Goal: Information Seeking & Learning: Stay updated

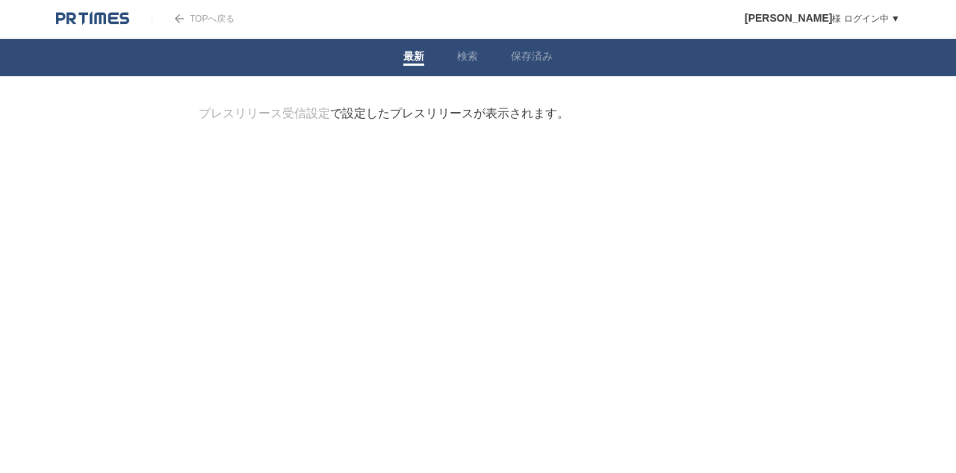
drag, startPoint x: 410, startPoint y: 111, endPoint x: 398, endPoint y: 113, distance: 12.0
click at [410, 111] on div "プレスリリース受信設定 で設定したプレスリリースが表示されます。" at bounding box center [384, 114] width 370 height 16
click at [294, 117] on link "プレスリリース受信設定" at bounding box center [264, 113] width 131 height 13
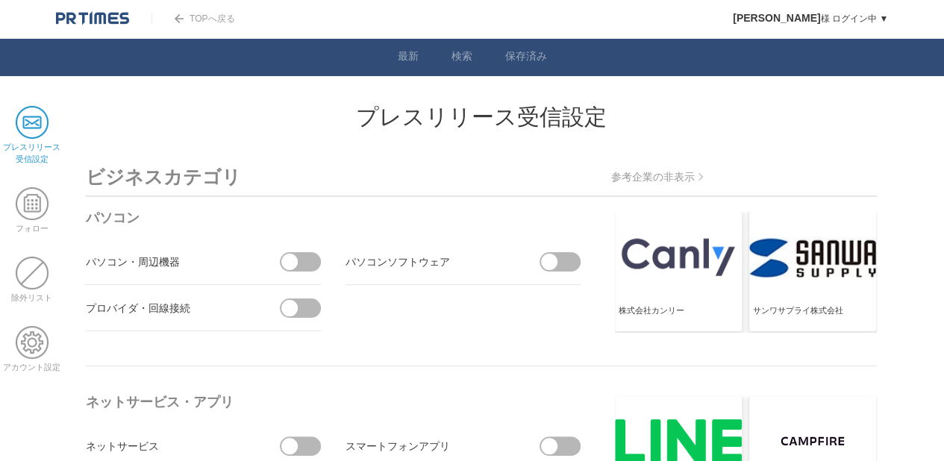
click at [307, 262] on span at bounding box center [305, 261] width 31 height 19
click at [0, 0] on input "checkbox" at bounding box center [0, 0] width 0 height 0
click at [308, 308] on span at bounding box center [305, 308] width 31 height 19
click at [0, 0] on input "checkbox" at bounding box center [0, 0] width 0 height 0
click at [571, 258] on span at bounding box center [564, 261] width 31 height 19
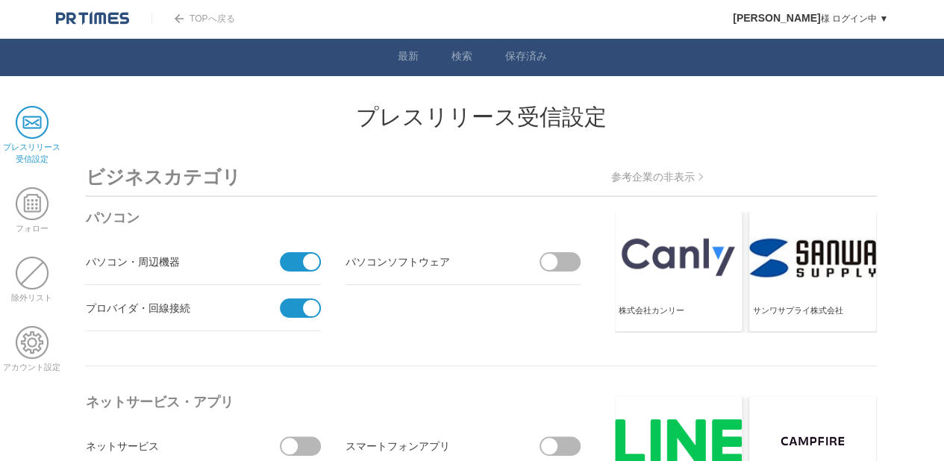
click at [0, 0] on input "checkbox" at bounding box center [0, 0] width 0 height 0
click at [294, 262] on span at bounding box center [295, 261] width 31 height 19
click at [0, 0] on input "受信しない" at bounding box center [0, 0] width 0 height 0
click at [287, 308] on span at bounding box center [295, 308] width 31 height 19
click at [0, 0] on input "受信しない" at bounding box center [0, 0] width 0 height 0
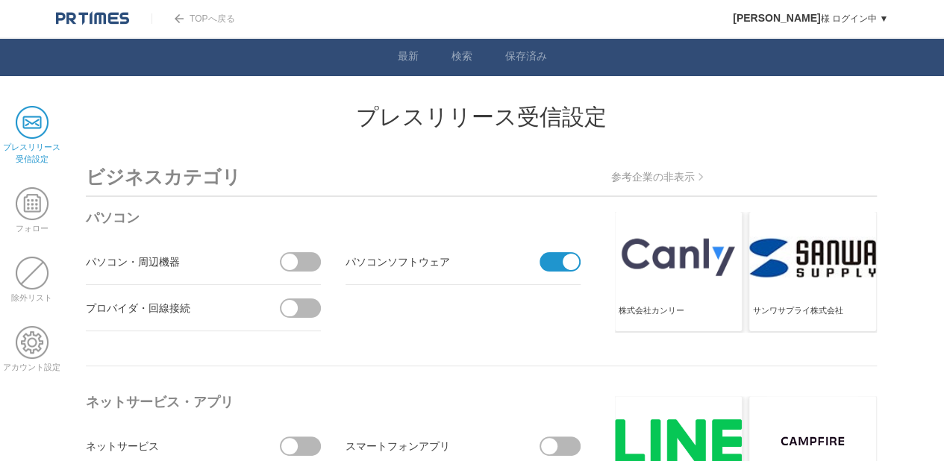
click at [552, 264] on span at bounding box center [555, 261] width 31 height 19
click at [0, 0] on input "受信しない" at bounding box center [0, 0] width 0 height 0
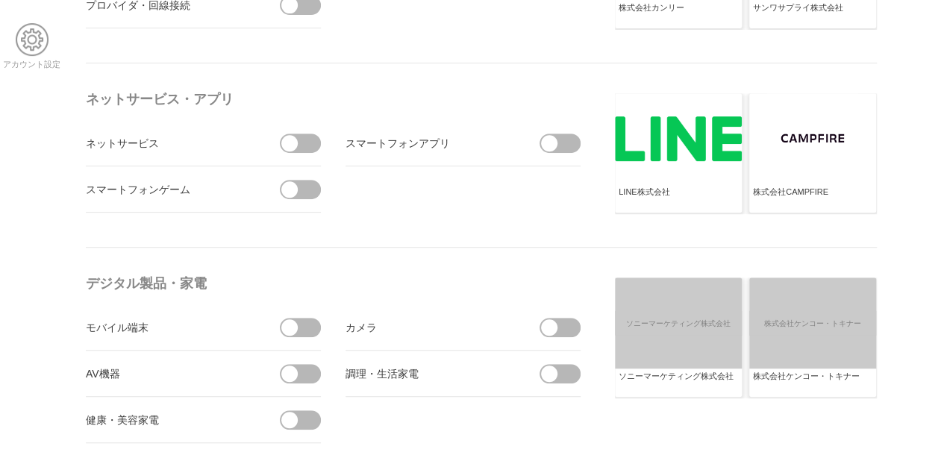
scroll to position [373, 0]
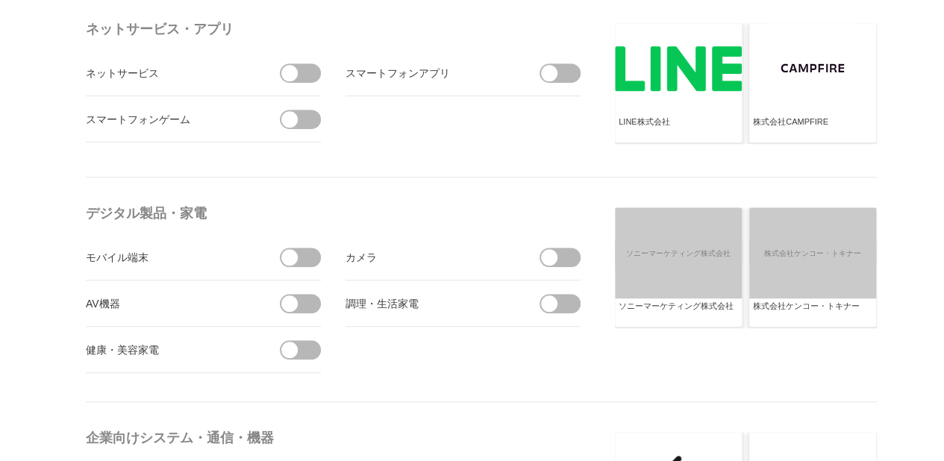
click at [570, 308] on span at bounding box center [564, 303] width 31 height 19
click at [0, 0] on input "checkbox" at bounding box center [0, 0] width 0 height 0
click at [311, 352] on span at bounding box center [305, 349] width 31 height 19
click at [0, 0] on input "checkbox" at bounding box center [0, 0] width 0 height 0
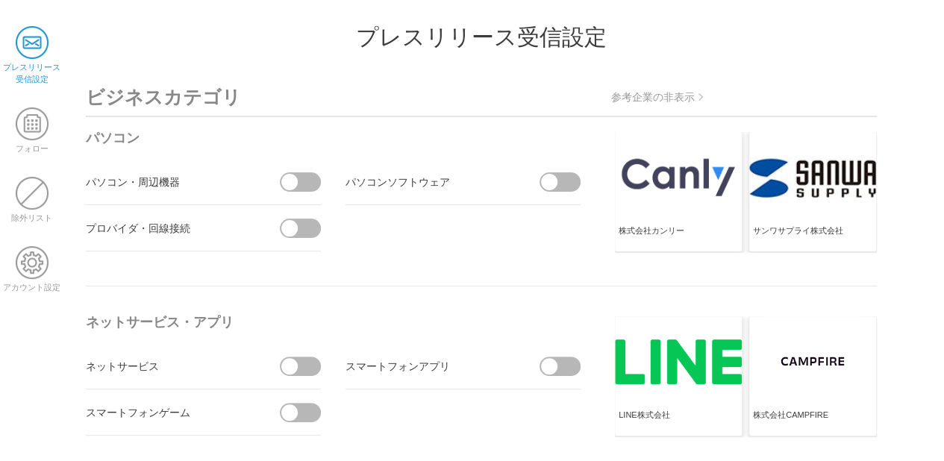
scroll to position [75, 0]
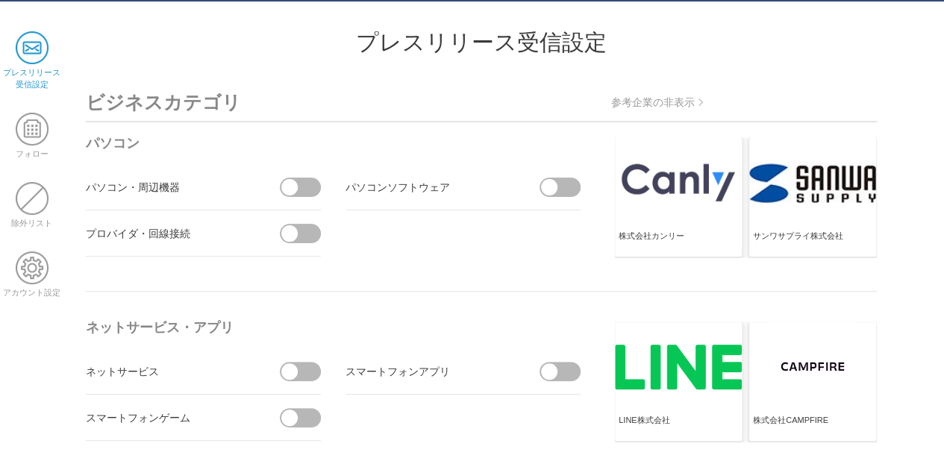
click at [563, 367] on span at bounding box center [564, 371] width 31 height 19
click at [0, 0] on input "checkbox" at bounding box center [0, 0] width 0 height 0
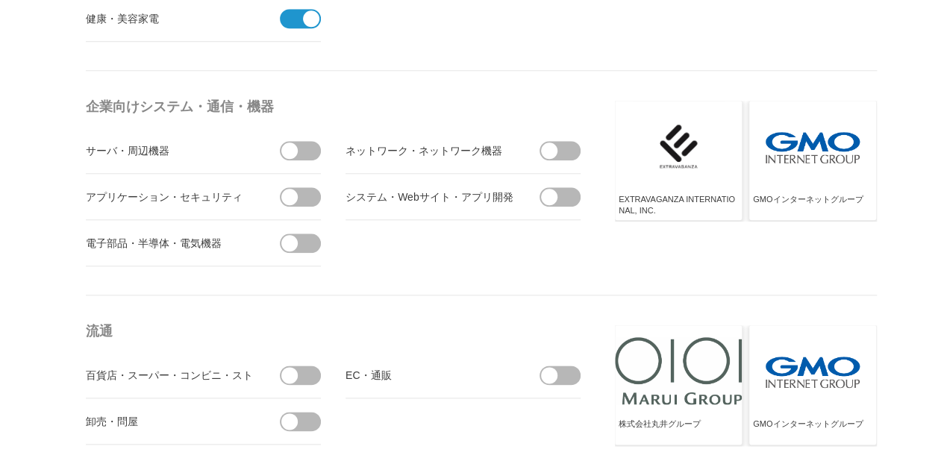
scroll to position [821, 0]
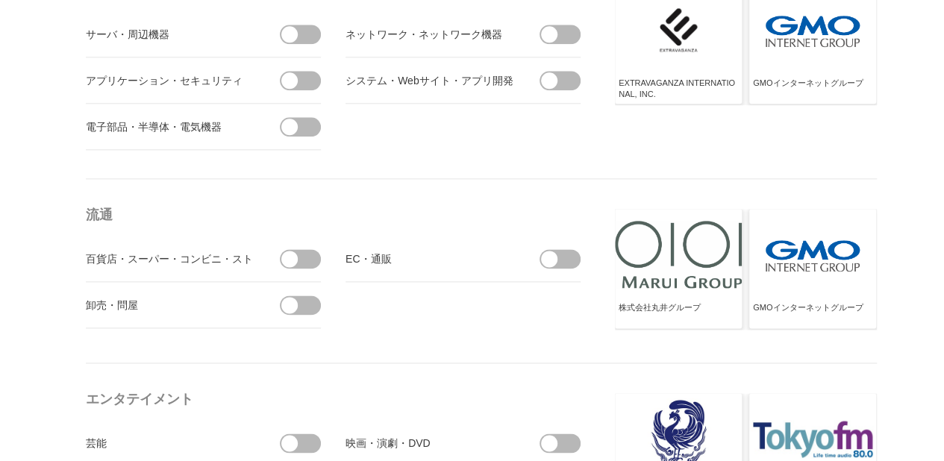
click at [312, 253] on span at bounding box center [305, 258] width 31 height 19
click at [0, 0] on input "checkbox" at bounding box center [0, 0] width 0 height 0
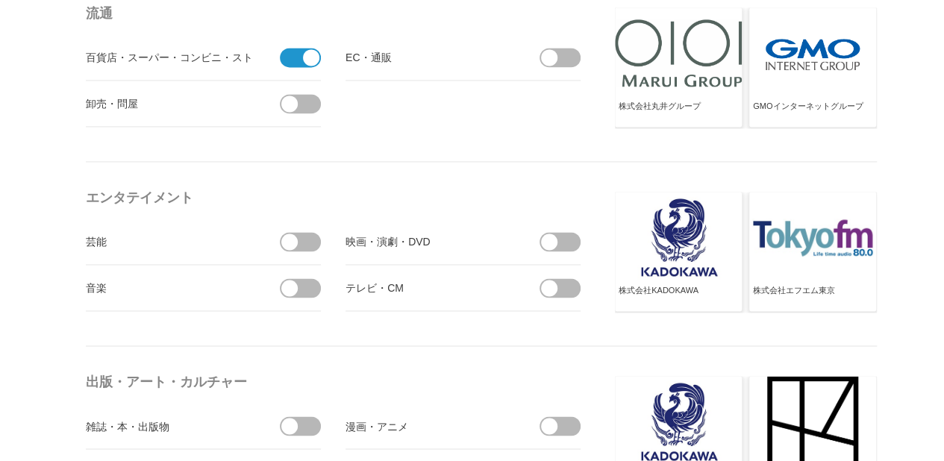
scroll to position [1045, 0]
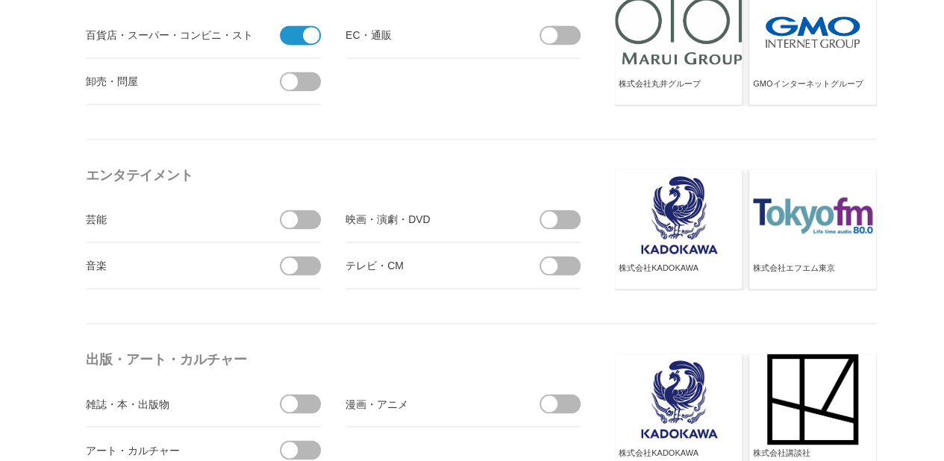
click at [570, 264] on span at bounding box center [564, 265] width 31 height 19
click at [0, 0] on input "checkbox" at bounding box center [0, 0] width 0 height 0
click at [572, 218] on span at bounding box center [564, 219] width 31 height 19
click at [0, 0] on input "checkbox" at bounding box center [0, 0] width 0 height 0
click at [311, 220] on span at bounding box center [305, 219] width 31 height 19
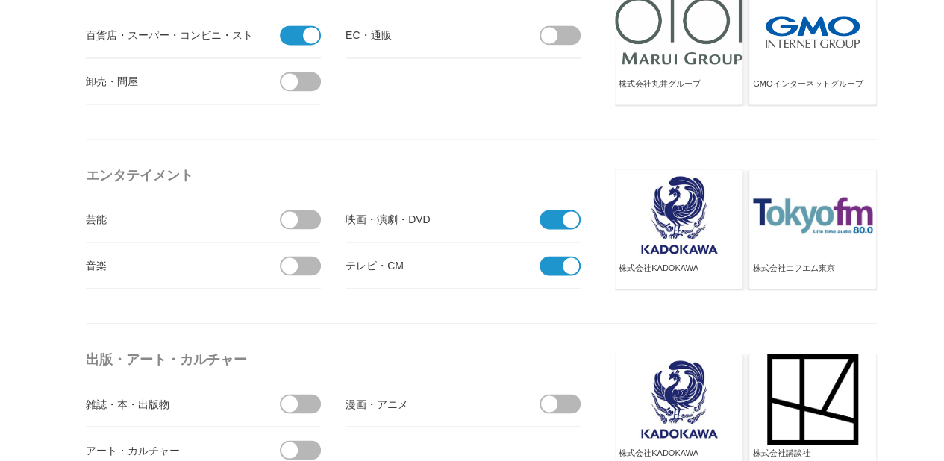
click at [0, 0] on input "checkbox" at bounding box center [0, 0] width 0 height 0
click at [305, 265] on span at bounding box center [305, 265] width 31 height 19
click at [0, 0] on input "checkbox" at bounding box center [0, 0] width 0 height 0
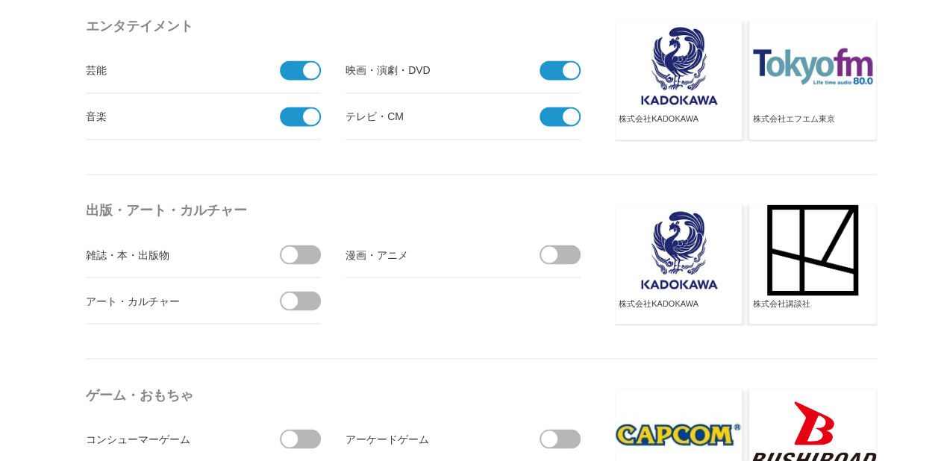
click at [313, 251] on span at bounding box center [305, 254] width 31 height 19
click at [0, 0] on input "checkbox" at bounding box center [0, 0] width 0 height 0
click at [306, 302] on span at bounding box center [305, 300] width 31 height 19
click at [0, 0] on input "checkbox" at bounding box center [0, 0] width 0 height 0
click at [570, 252] on span at bounding box center [564, 254] width 31 height 19
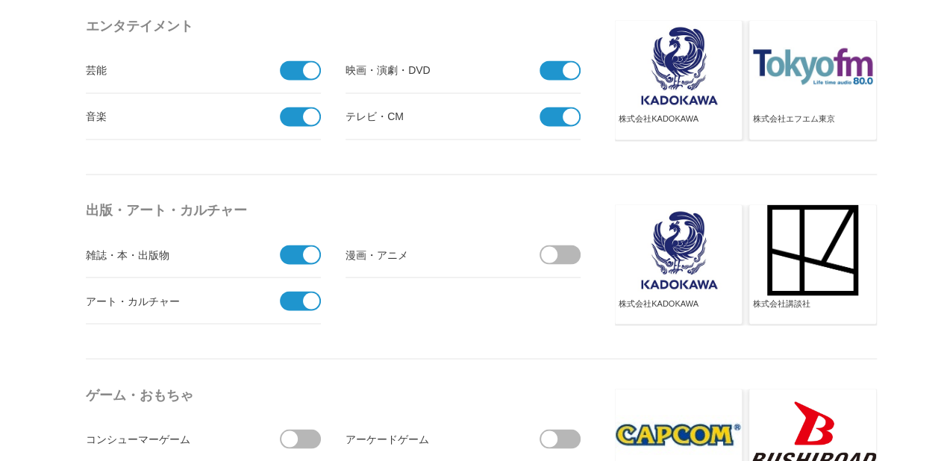
click at [0, 0] on input "checkbox" at bounding box center [0, 0] width 0 height 0
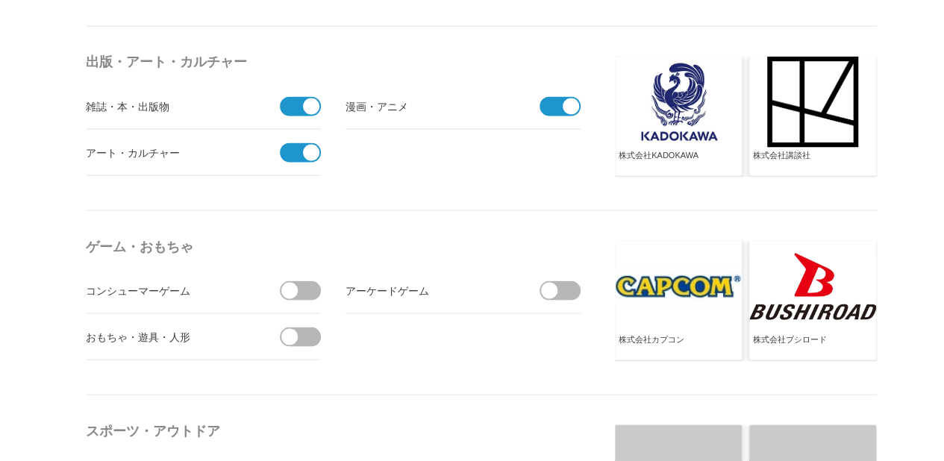
scroll to position [1344, 0]
click at [309, 335] on span at bounding box center [305, 335] width 31 height 19
click at [0, 0] on input "checkbox" at bounding box center [0, 0] width 0 height 0
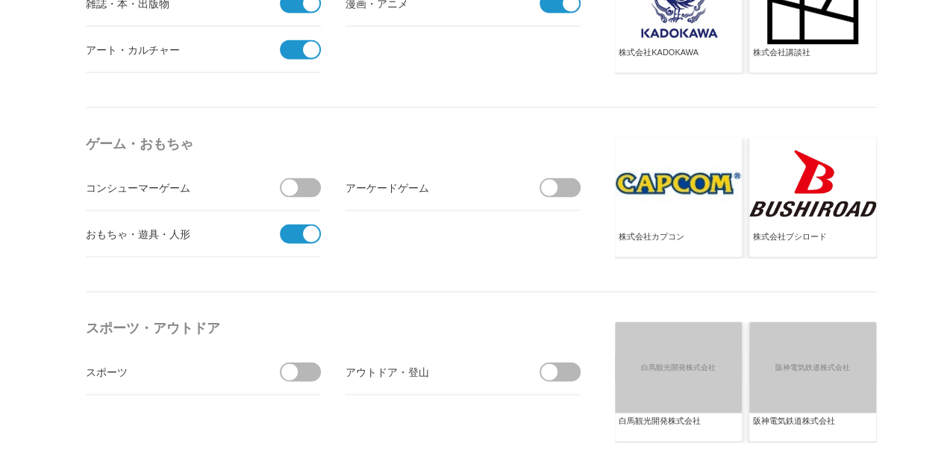
scroll to position [1568, 0]
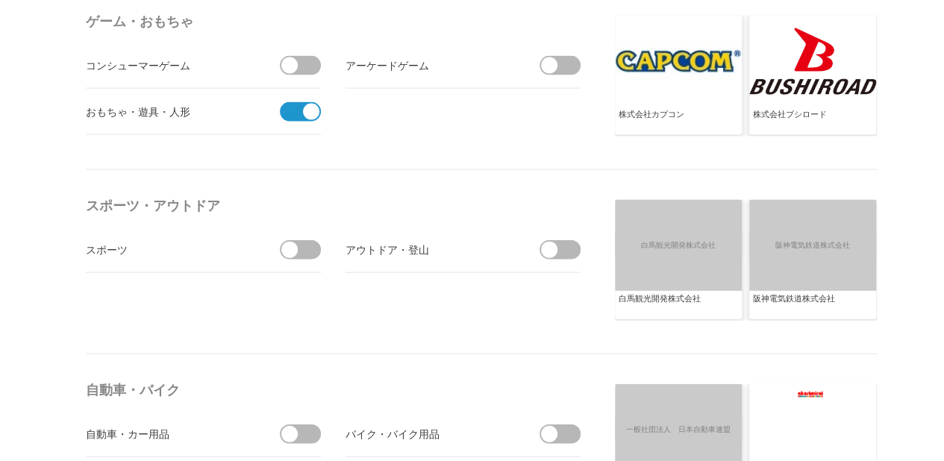
click at [311, 249] on span at bounding box center [305, 249] width 31 height 19
click at [0, 0] on input "checkbox" at bounding box center [0, 0] width 0 height 0
click at [566, 249] on span at bounding box center [564, 249] width 31 height 19
click at [0, 0] on input "checkbox" at bounding box center [0, 0] width 0 height 0
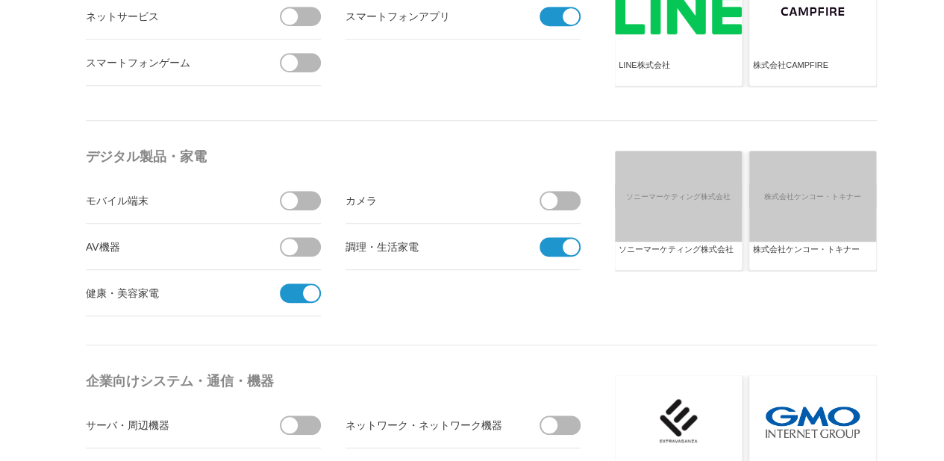
scroll to position [299, 0]
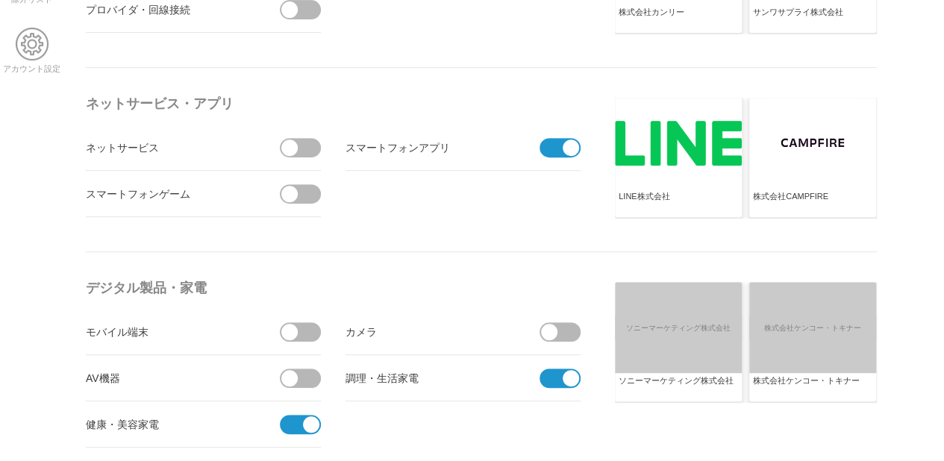
click at [309, 146] on span at bounding box center [305, 147] width 31 height 19
click at [0, 0] on input "checkbox" at bounding box center [0, 0] width 0 height 0
click at [307, 193] on span at bounding box center [305, 193] width 31 height 19
click at [0, 0] on input "checkbox" at bounding box center [0, 0] width 0 height 0
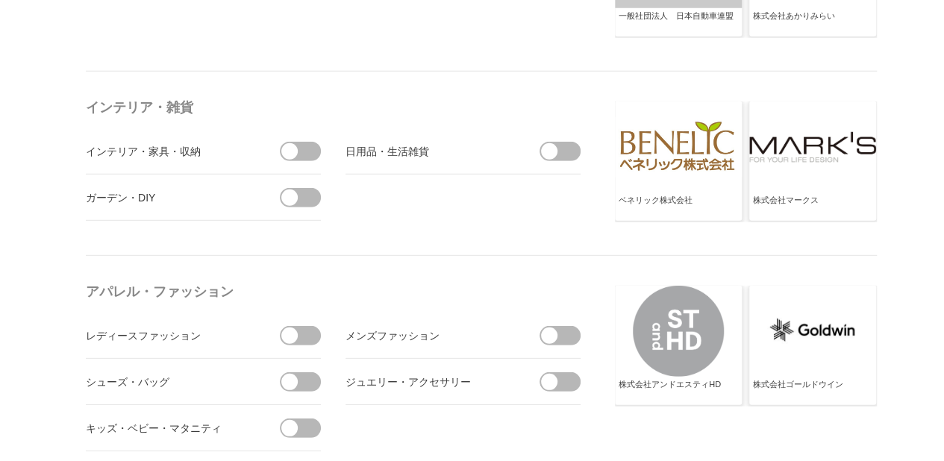
scroll to position [2016, 0]
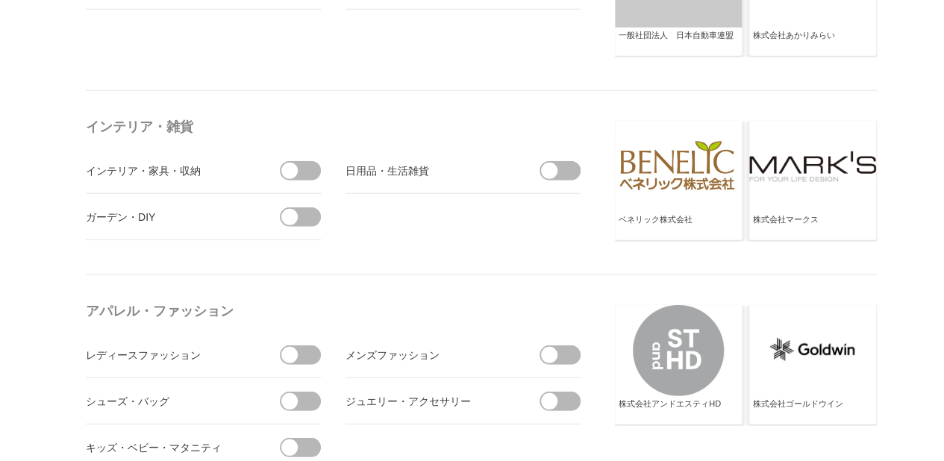
click at [564, 166] on span at bounding box center [564, 170] width 31 height 19
click at [0, 0] on input "checkbox" at bounding box center [0, 0] width 0 height 0
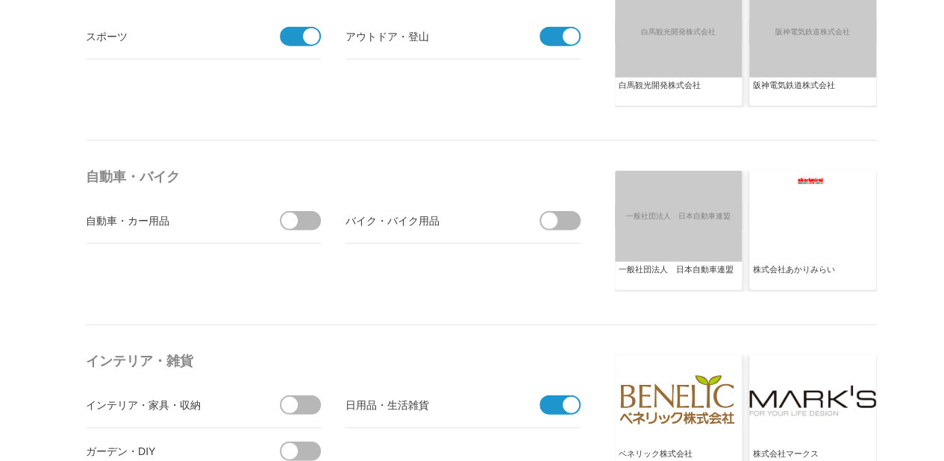
scroll to position [1866, 0]
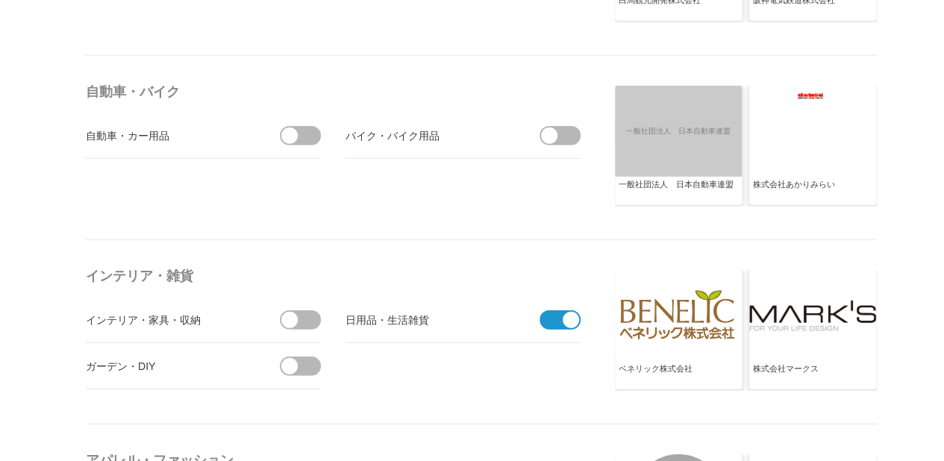
click at [314, 361] on span at bounding box center [305, 366] width 31 height 19
click at [0, 0] on input "checkbox" at bounding box center [0, 0] width 0 height 0
click at [308, 314] on span at bounding box center [305, 320] width 31 height 19
click at [0, 0] on input "checkbox" at bounding box center [0, 0] width 0 height 0
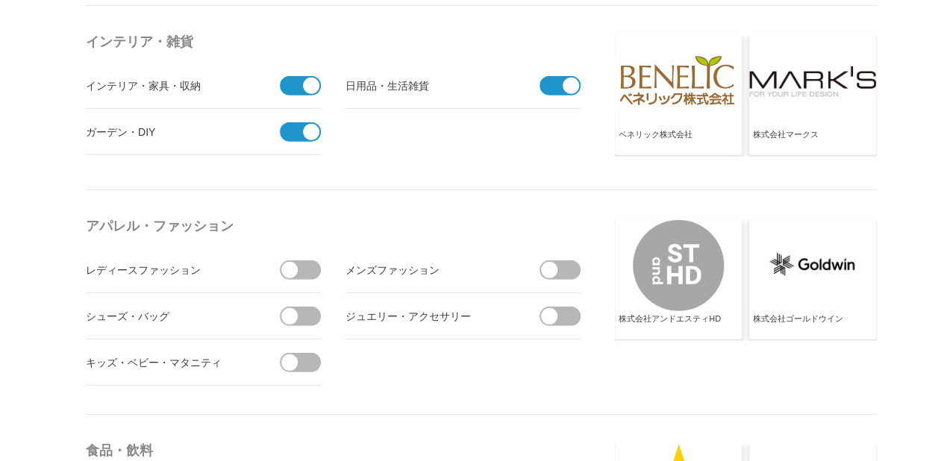
scroll to position [2165, 0]
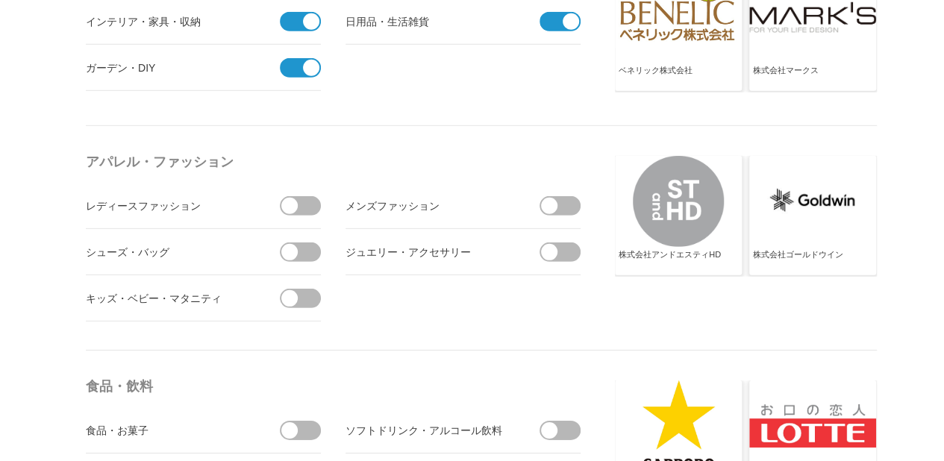
click at [313, 201] on span at bounding box center [305, 205] width 31 height 19
click at [0, 0] on input "checkbox" at bounding box center [0, 0] width 0 height 0
click at [308, 290] on span at bounding box center [305, 298] width 31 height 19
click at [0, 0] on input "checkbox" at bounding box center [0, 0] width 0 height 0
click at [315, 246] on span at bounding box center [305, 252] width 31 height 19
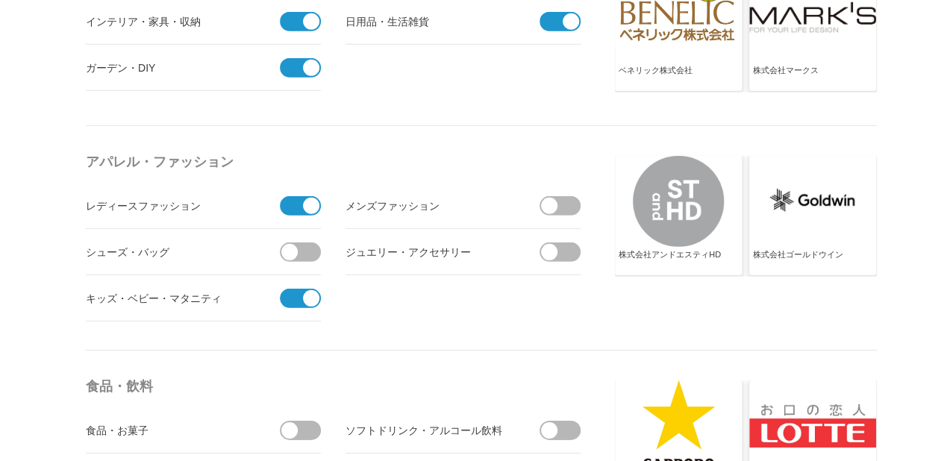
click at [0, 0] on input "checkbox" at bounding box center [0, 0] width 0 height 0
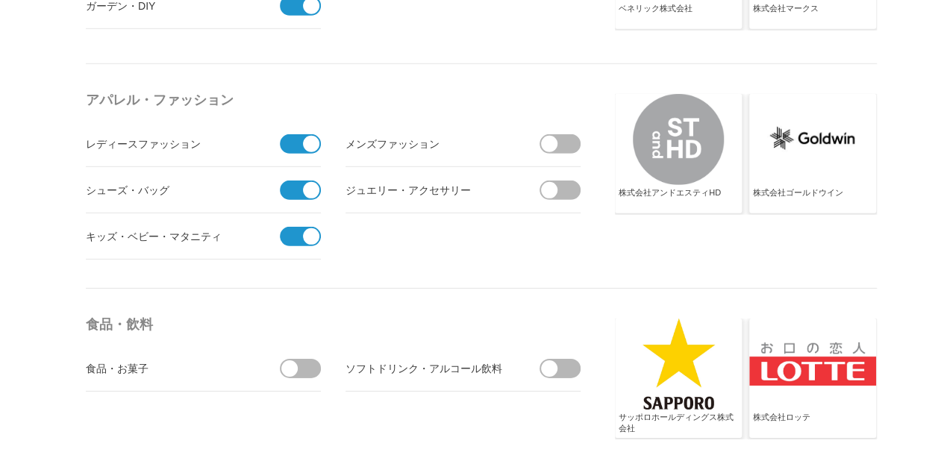
scroll to position [2314, 0]
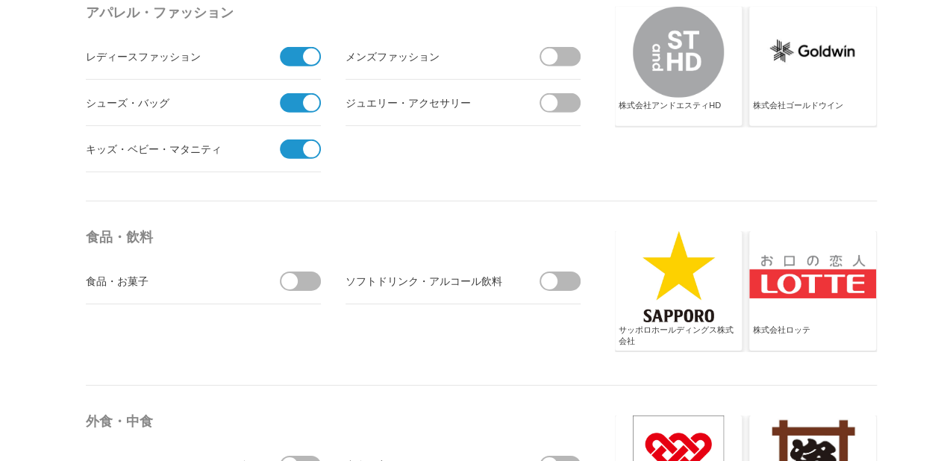
click at [314, 280] on span at bounding box center [305, 281] width 31 height 19
click at [0, 0] on input "checkbox" at bounding box center [0, 0] width 0 height 0
click at [573, 279] on span at bounding box center [564, 281] width 31 height 19
click at [0, 0] on input "checkbox" at bounding box center [0, 0] width 0 height 0
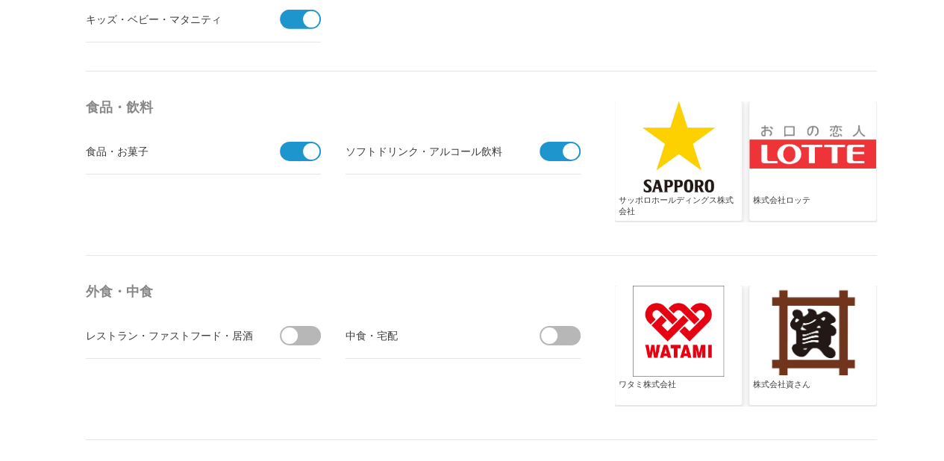
scroll to position [2538, 0]
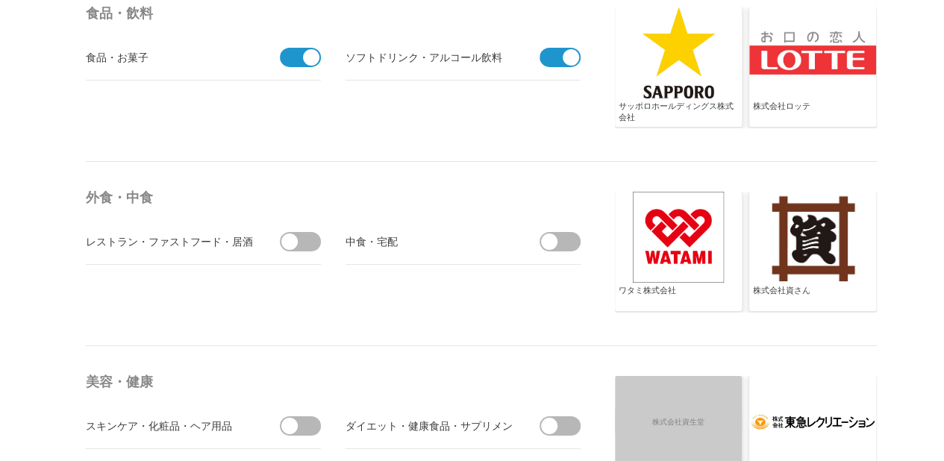
click at [305, 232] on span at bounding box center [305, 241] width 31 height 19
click at [0, 0] on input "checkbox" at bounding box center [0, 0] width 0 height 0
click at [567, 240] on span at bounding box center [564, 241] width 31 height 19
click at [0, 0] on input "checkbox" at bounding box center [0, 0] width 0 height 0
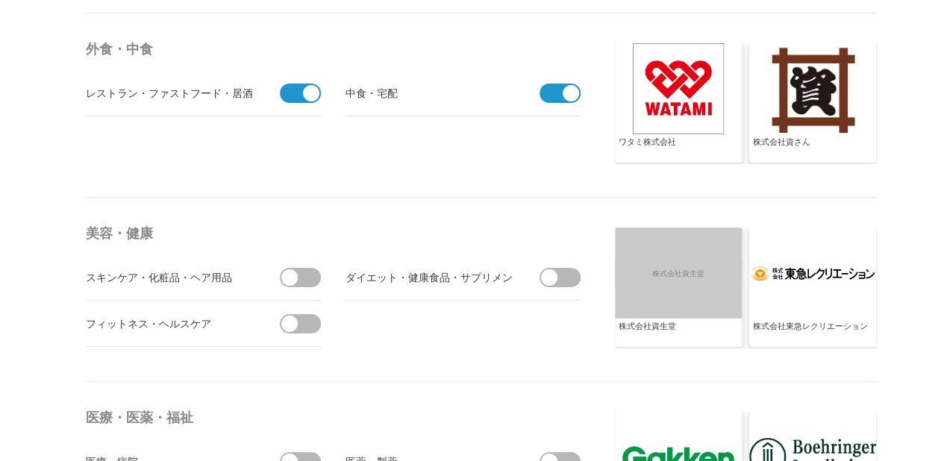
scroll to position [2687, 0]
click at [311, 319] on span at bounding box center [305, 323] width 31 height 19
click at [0, 0] on input "checkbox" at bounding box center [0, 0] width 0 height 0
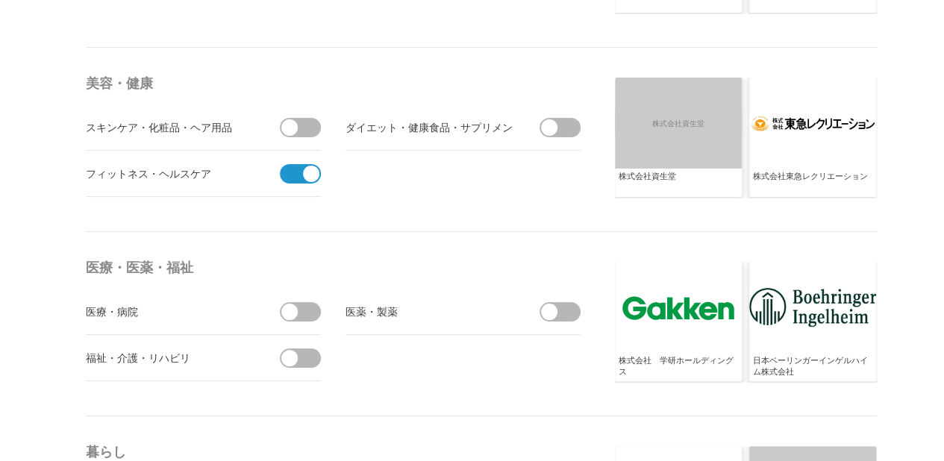
scroll to position [2986, 0]
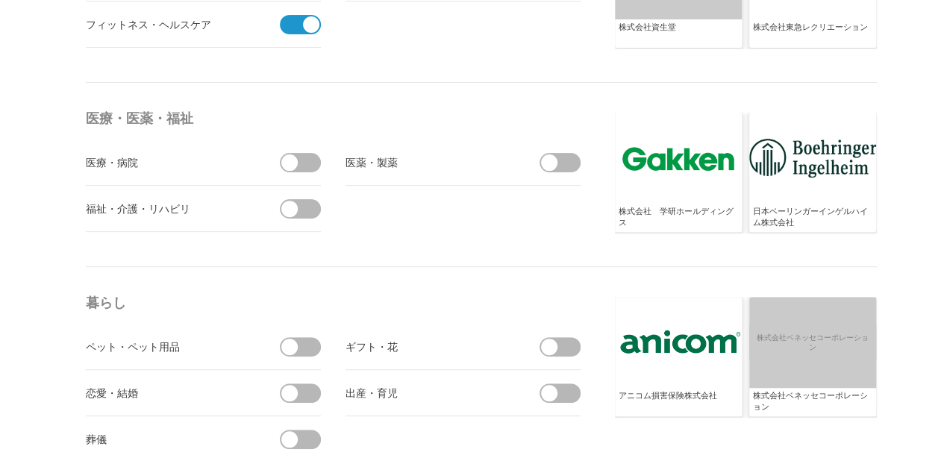
click at [306, 204] on span at bounding box center [305, 208] width 31 height 19
click at [0, 0] on input "checkbox" at bounding box center [0, 0] width 0 height 0
click at [308, 153] on span at bounding box center [305, 162] width 31 height 19
click at [0, 0] on input "checkbox" at bounding box center [0, 0] width 0 height 0
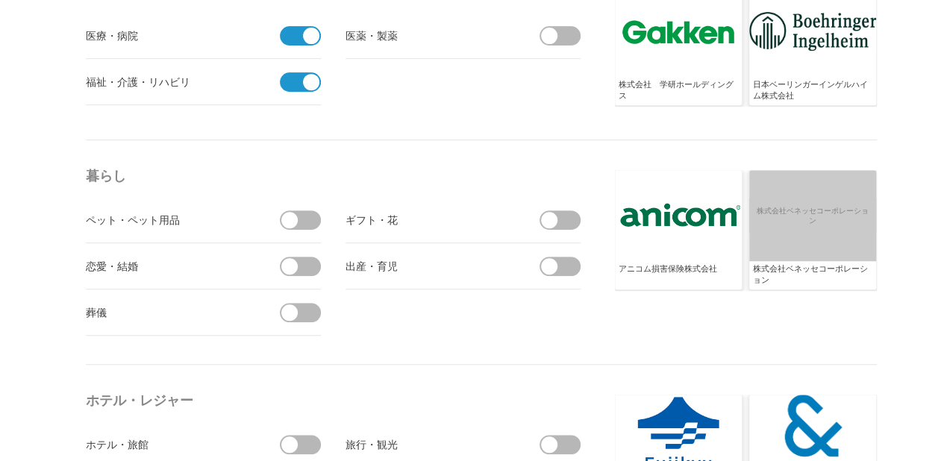
scroll to position [3135, 0]
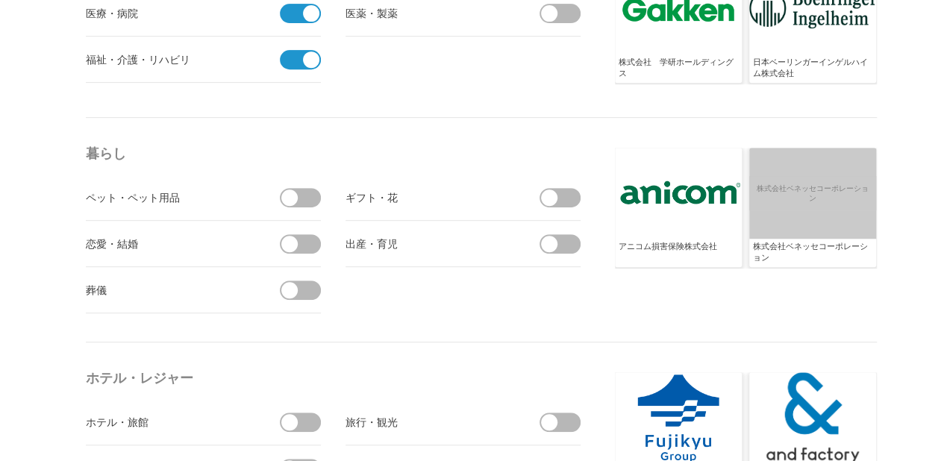
click at [577, 188] on span at bounding box center [564, 197] width 31 height 19
click at [0, 0] on input "checkbox" at bounding box center [0, 0] width 0 height 0
click at [564, 239] on span at bounding box center [564, 243] width 31 height 19
click at [0, 0] on input "checkbox" at bounding box center [0, 0] width 0 height 0
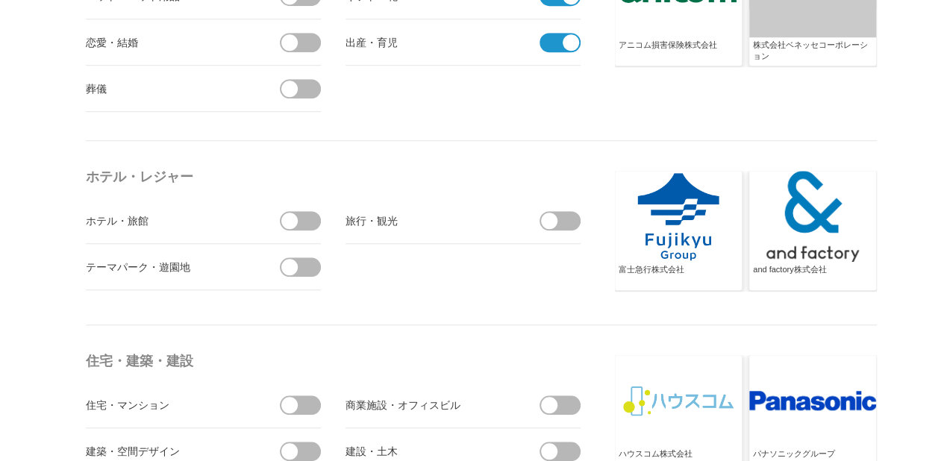
scroll to position [3359, 0]
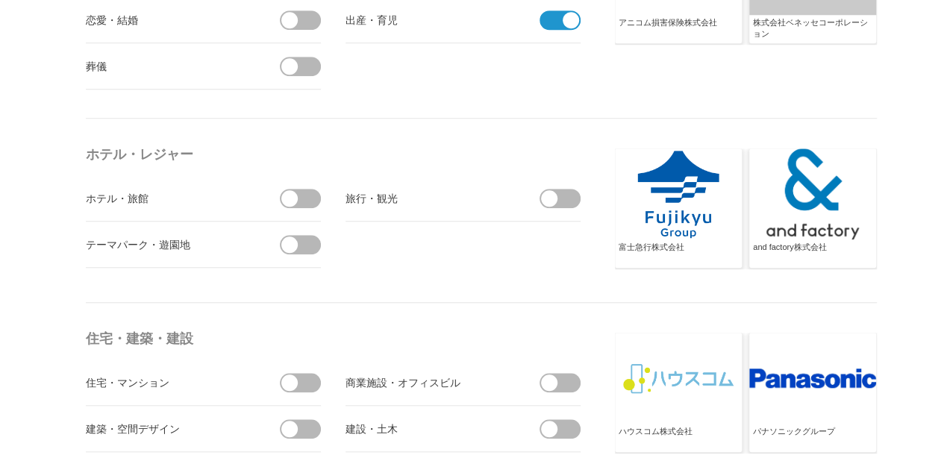
click at [574, 190] on span at bounding box center [564, 198] width 31 height 19
click at [0, 0] on input "checkbox" at bounding box center [0, 0] width 0 height 0
click at [297, 239] on span at bounding box center [289, 245] width 16 height 16
click at [0, 0] on input "checkbox" at bounding box center [0, 0] width 0 height 0
click at [308, 198] on span at bounding box center [305, 198] width 31 height 19
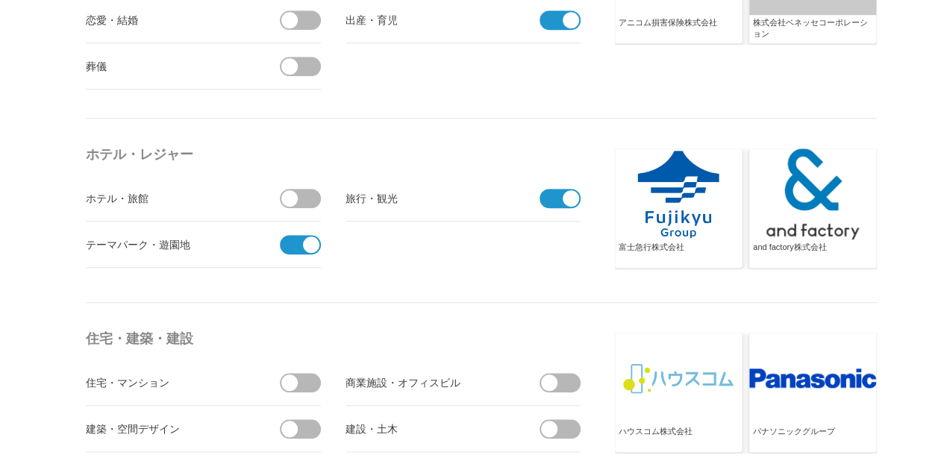
click at [0, 0] on input "checkbox" at bounding box center [0, 0] width 0 height 0
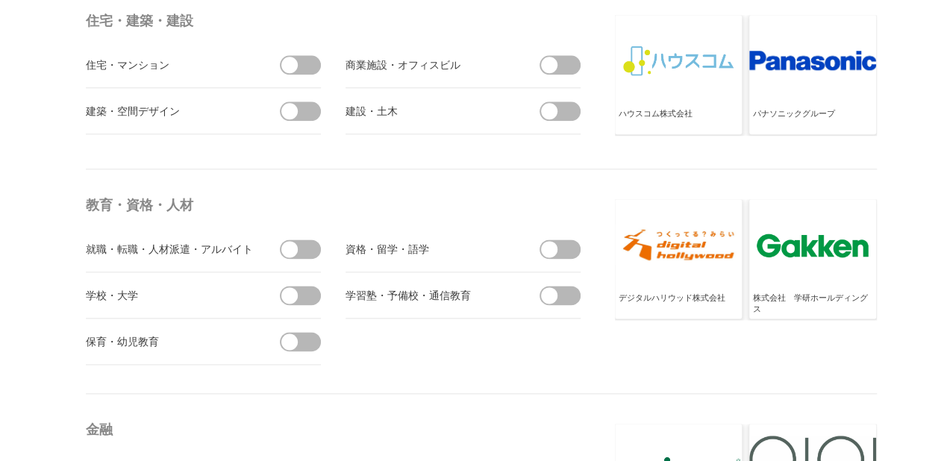
scroll to position [3732, 0]
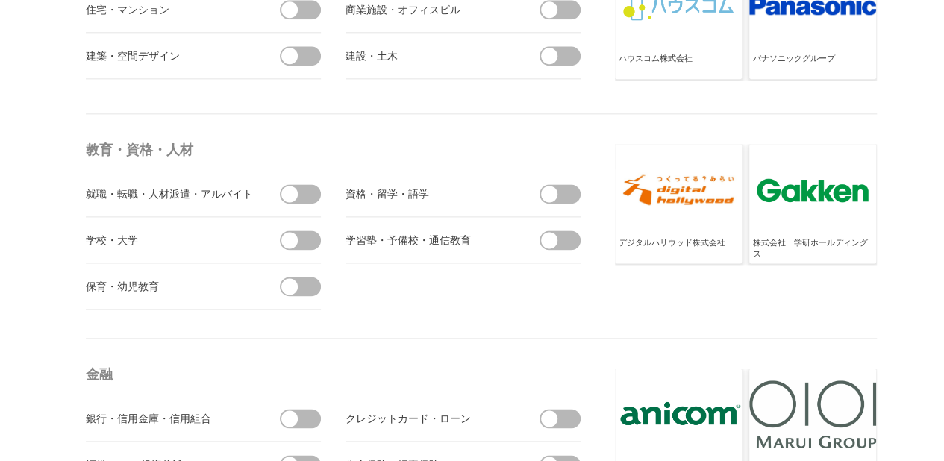
click at [314, 231] on span at bounding box center [305, 240] width 31 height 19
click at [0, 0] on input "checkbox" at bounding box center [0, 0] width 0 height 0
click at [306, 277] on span at bounding box center [305, 286] width 31 height 19
click at [0, 0] on input "checkbox" at bounding box center [0, 0] width 0 height 0
click at [293, 234] on span at bounding box center [295, 240] width 31 height 19
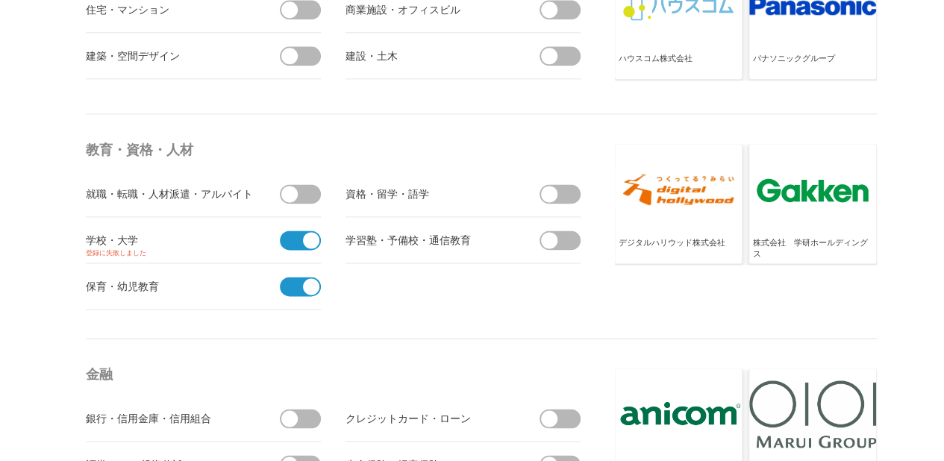
click at [0, 0] on input "checkbox" at bounding box center [0, 0] width 0 height 0
click at [308, 232] on span at bounding box center [305, 240] width 31 height 19
click at [0, 0] on input "checkbox" at bounding box center [0, 0] width 0 height 0
click at [288, 232] on span at bounding box center [295, 240] width 31 height 19
click at [0, 0] on input "checkbox" at bounding box center [0, 0] width 0 height 0
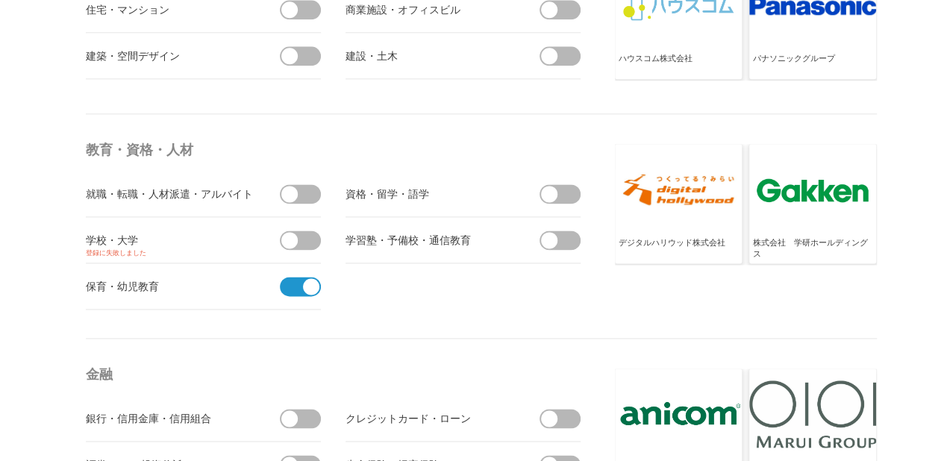
click at [312, 184] on span at bounding box center [305, 193] width 31 height 19
click at [0, 0] on input "checkbox" at bounding box center [0, 0] width 0 height 0
click at [287, 186] on span at bounding box center [295, 193] width 31 height 19
click at [0, 0] on input "checkbox" at bounding box center [0, 0] width 0 height 0
click at [311, 231] on span at bounding box center [305, 240] width 31 height 19
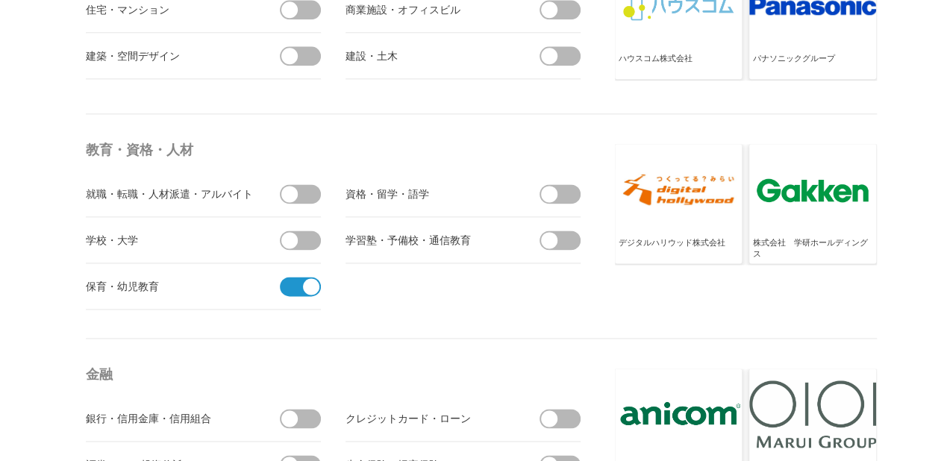
click at [0, 0] on input "受信しない" at bounding box center [0, 0] width 0 height 0
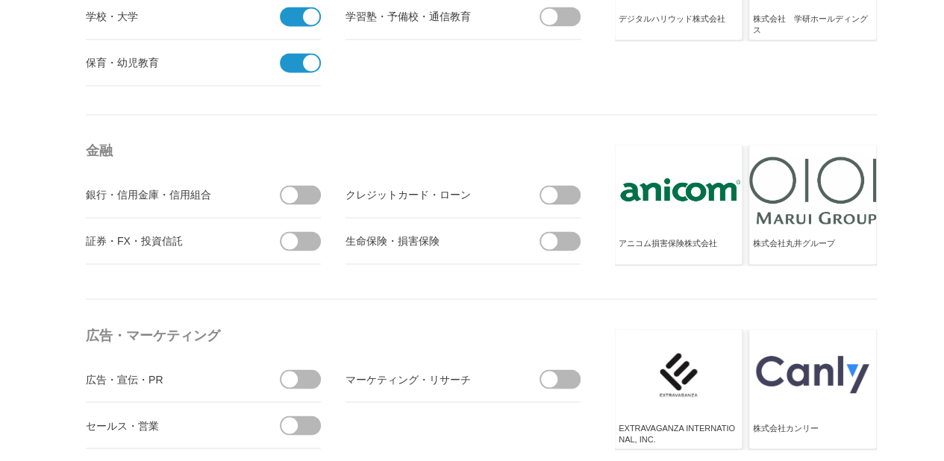
scroll to position [4106, 0]
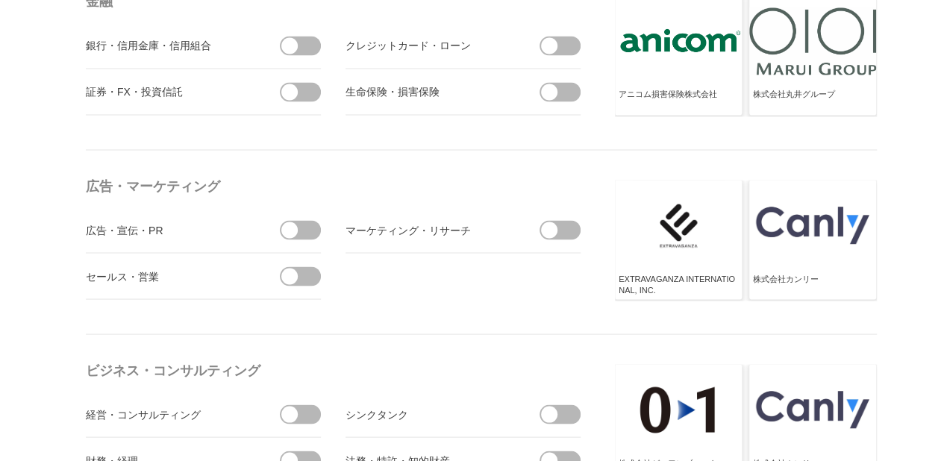
click at [309, 220] on span at bounding box center [305, 229] width 31 height 19
click at [0, 0] on input "checkbox" at bounding box center [0, 0] width 0 height 0
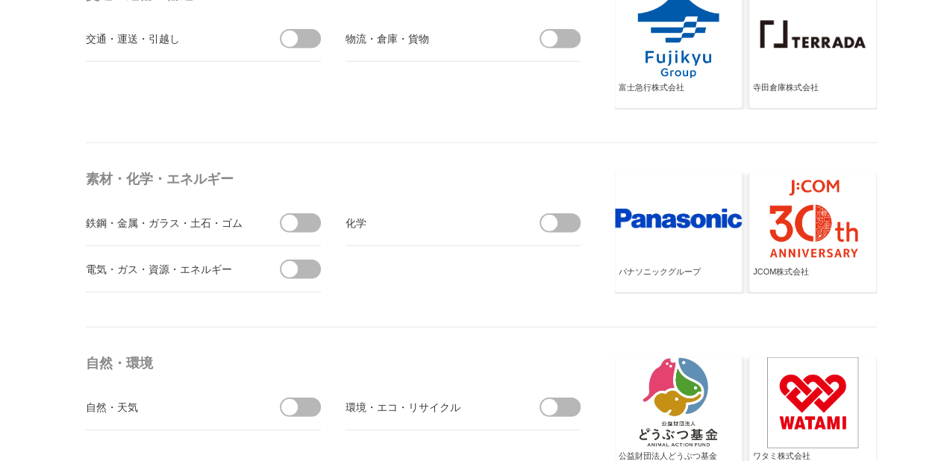
scroll to position [4778, 0]
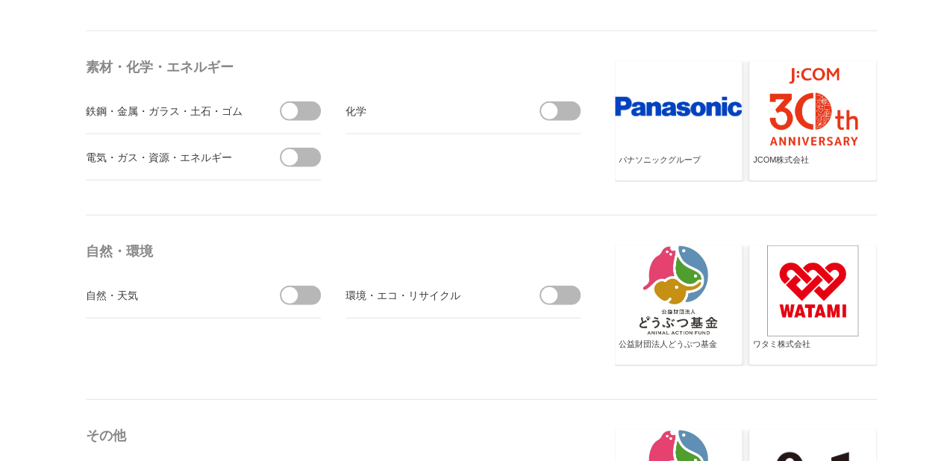
click at [317, 287] on span at bounding box center [305, 295] width 31 height 19
click at [0, 0] on input "checkbox" at bounding box center [0, 0] width 0 height 0
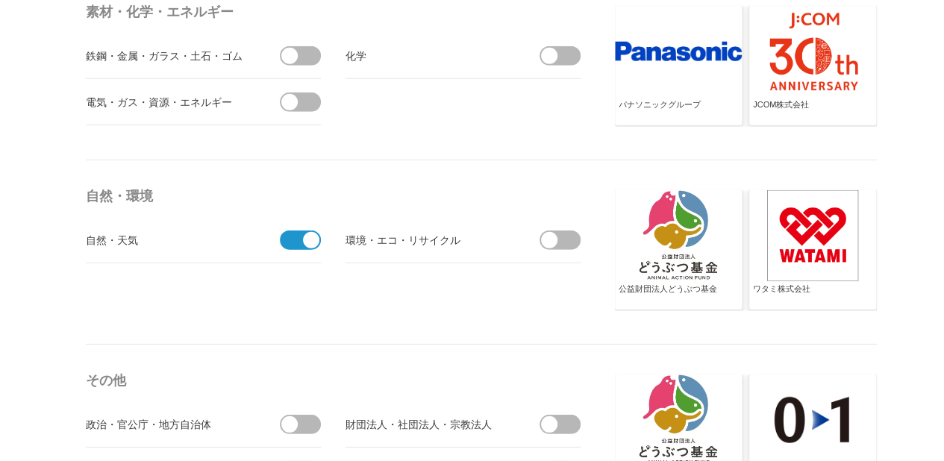
scroll to position [4927, 0]
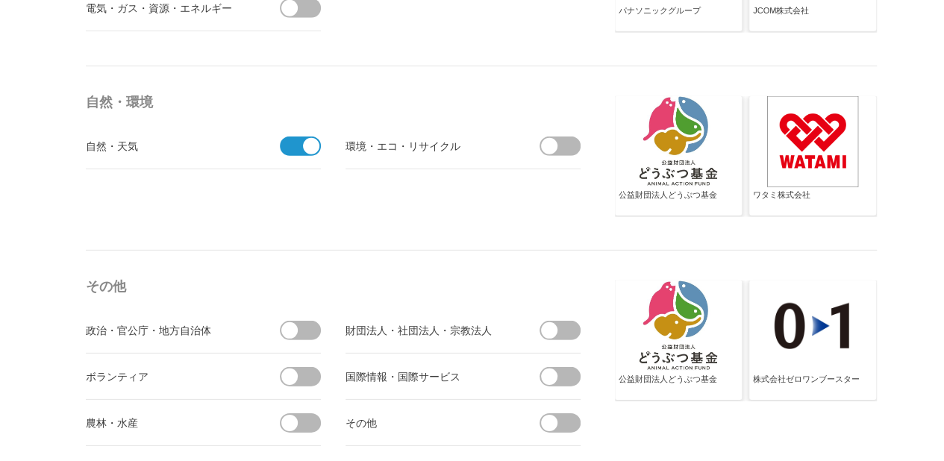
click at [570, 140] on span at bounding box center [564, 146] width 31 height 19
click at [0, 0] on input "checkbox" at bounding box center [0, 0] width 0 height 0
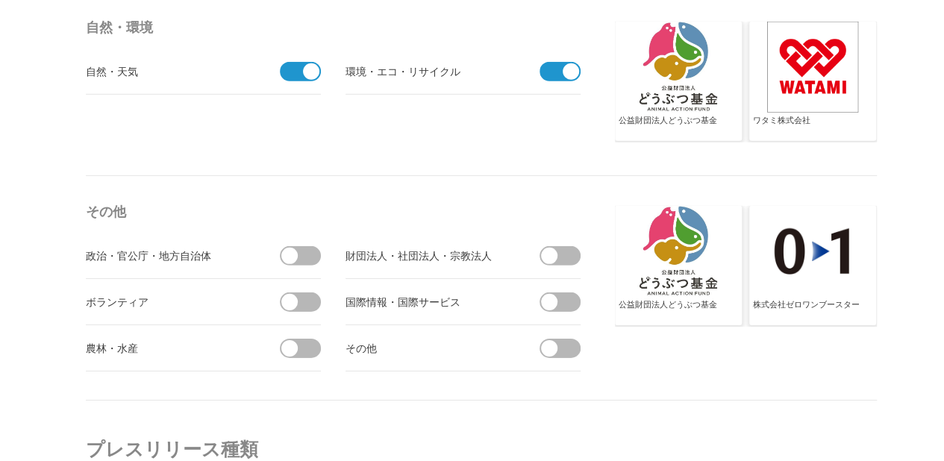
scroll to position [5076, 0]
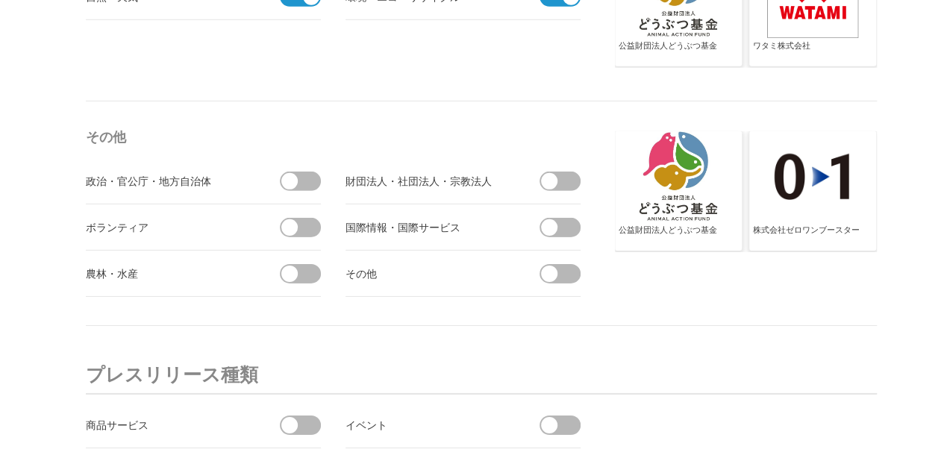
click at [310, 218] on span at bounding box center [305, 227] width 31 height 19
click at [0, 0] on input "checkbox" at bounding box center [0, 0] width 0 height 0
click at [315, 172] on span at bounding box center [305, 181] width 31 height 19
click at [0, 0] on input "checkbox" at bounding box center [0, 0] width 0 height 0
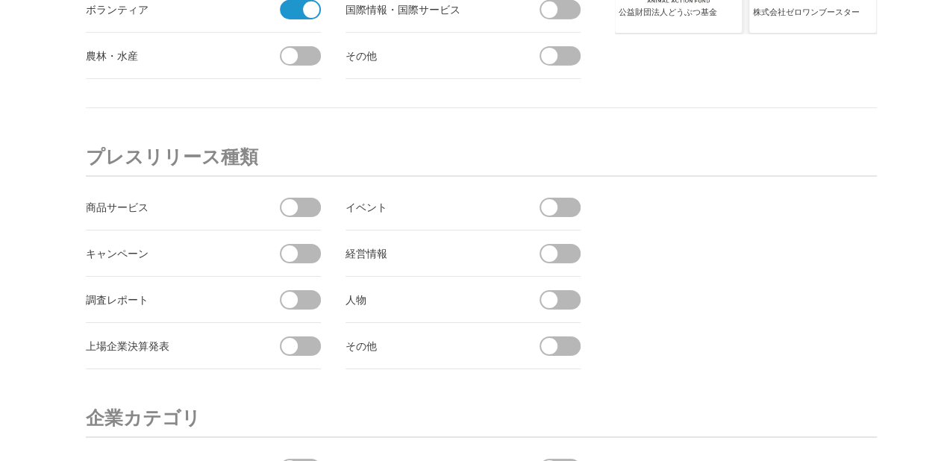
scroll to position [5300, 0]
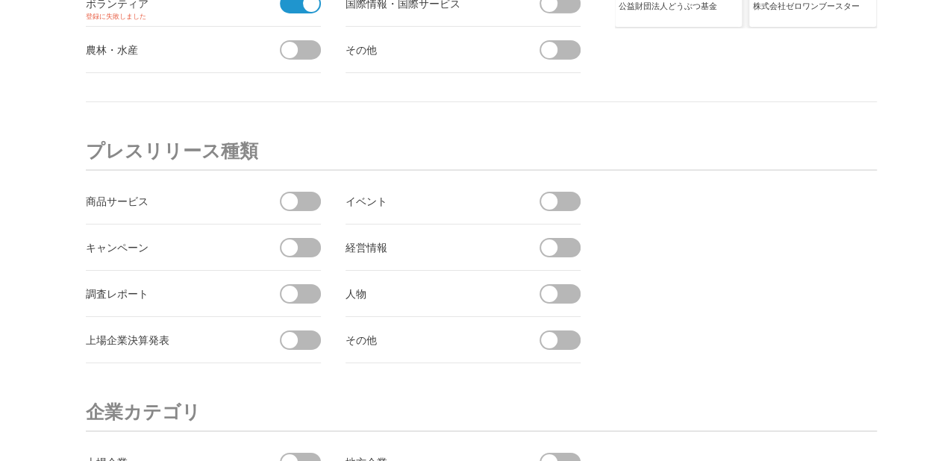
click at [569, 192] on span at bounding box center [564, 201] width 31 height 19
click at [0, 0] on input "checkbox" at bounding box center [0, 0] width 0 height 0
click at [311, 192] on span at bounding box center [305, 201] width 31 height 19
click at [0, 0] on input "checkbox" at bounding box center [0, 0] width 0 height 0
click at [566, 284] on span at bounding box center [564, 293] width 31 height 19
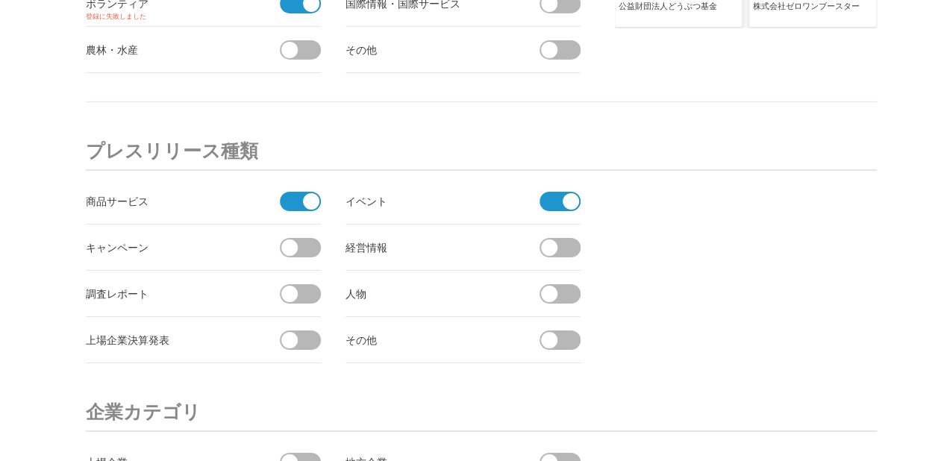
click at [0, 0] on input "checkbox" at bounding box center [0, 0] width 0 height 0
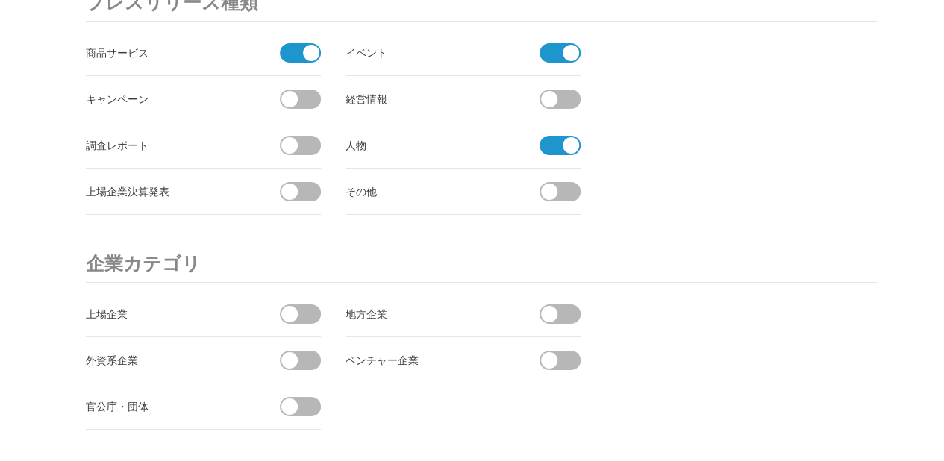
scroll to position [5375, 0]
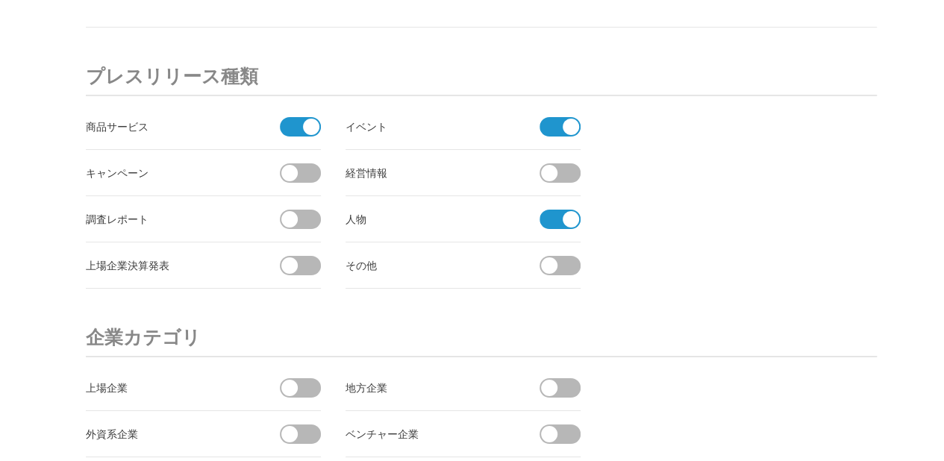
click at [310, 163] on span at bounding box center [305, 172] width 31 height 19
click at [0, 0] on input "checkbox" at bounding box center [0, 0] width 0 height 0
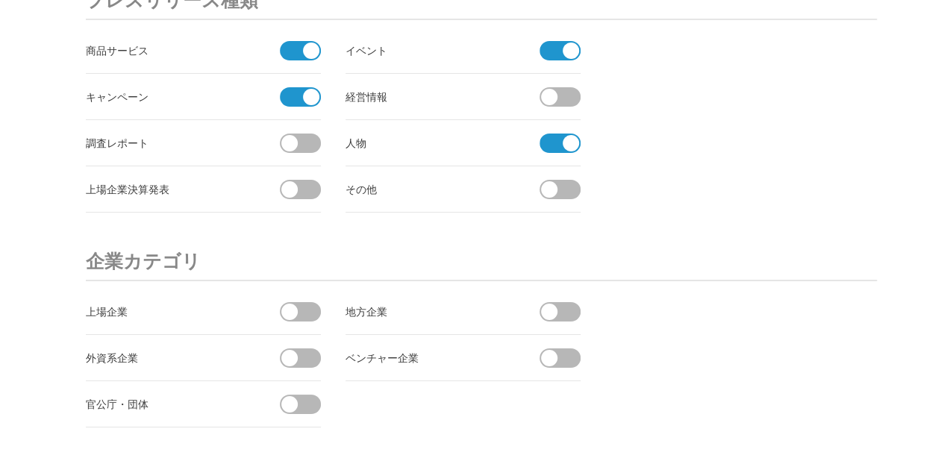
scroll to position [5524, 0]
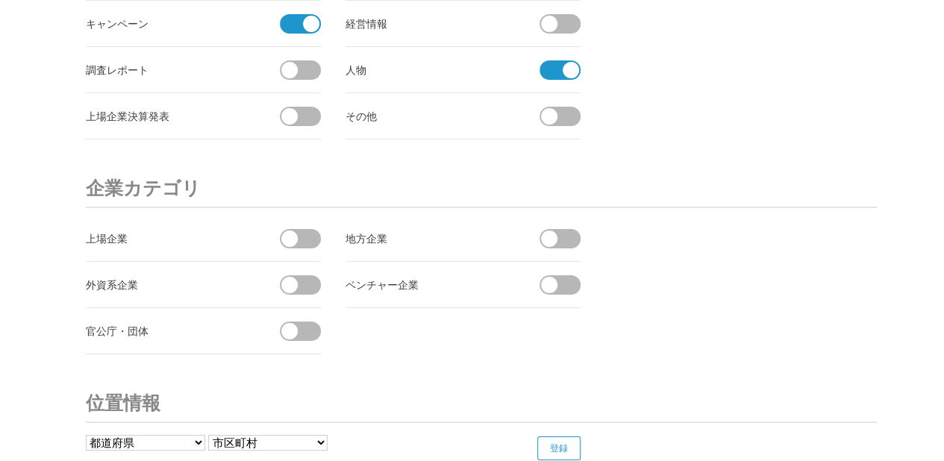
click at [312, 323] on span at bounding box center [305, 331] width 31 height 19
click at [0, 0] on input "checkbox" at bounding box center [0, 0] width 0 height 0
click at [313, 229] on span at bounding box center [305, 238] width 31 height 19
click at [0, 0] on input "checkbox" at bounding box center [0, 0] width 0 height 0
click at [307, 275] on span at bounding box center [305, 284] width 31 height 19
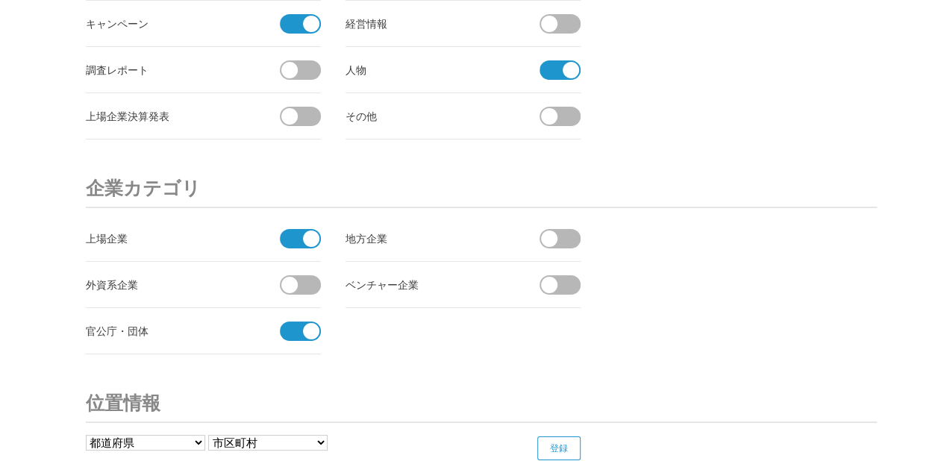
click at [0, 0] on input "checkbox" at bounding box center [0, 0] width 0 height 0
click at [564, 279] on span at bounding box center [564, 284] width 31 height 19
click at [0, 0] on input "checkbox" at bounding box center [0, 0] width 0 height 0
click at [575, 237] on li "地方企業" at bounding box center [463, 239] width 235 height 46
click at [575, 232] on span at bounding box center [564, 238] width 31 height 19
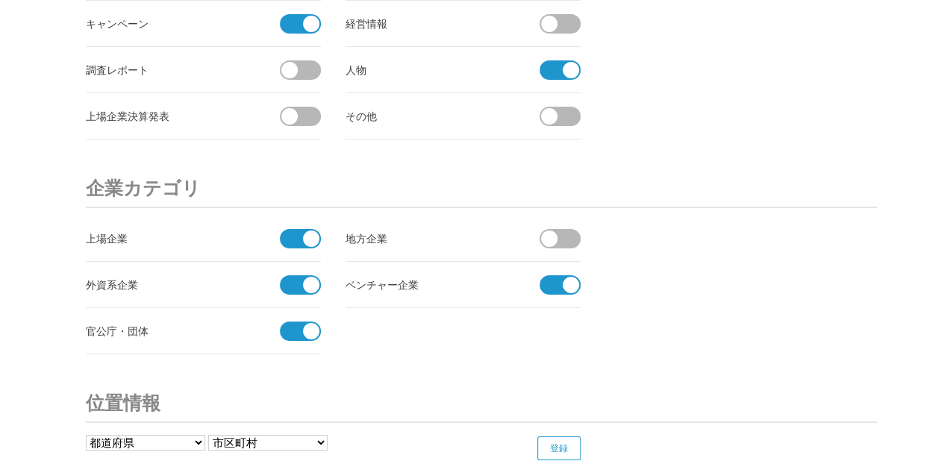
click at [0, 0] on input "checkbox" at bounding box center [0, 0] width 0 height 0
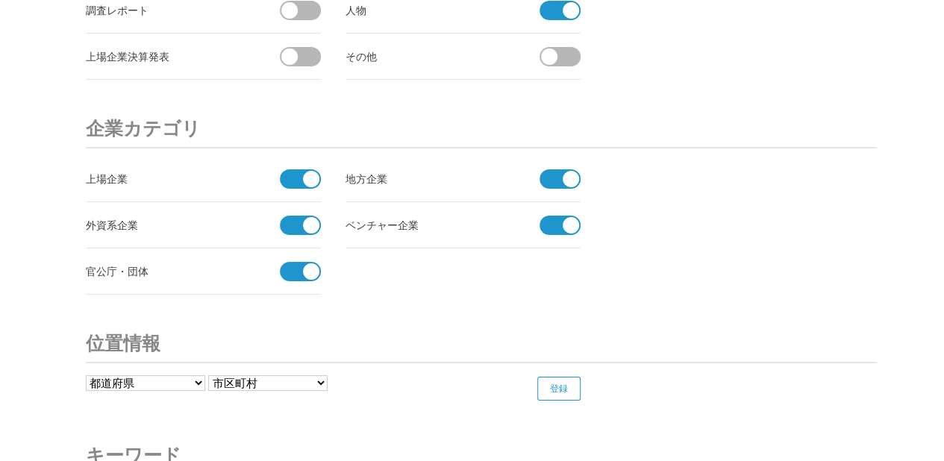
scroll to position [5673, 0]
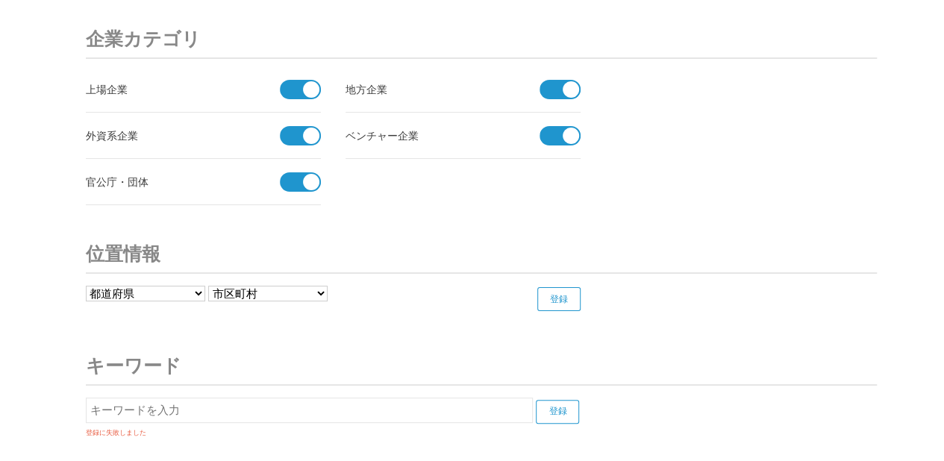
click at [174, 286] on select "都道府県 北海道 青森県 岩手県 宮城県 秋田県 山形県 福島県 茨城県 栃木県 群馬県 埼玉県 千葉県 東京都 神奈川県 新潟県 富山県 石川県 福井県" at bounding box center [145, 294] width 119 height 16
click at [175, 286] on select "都道府県 北海道 青森県 岩手県 宮城県 秋田県 山形県 福島県 茨城県 栃木県 群馬県 埼玉県 千葉県 東京都 神奈川県 新潟県 富山県 石川県 福井県" at bounding box center [145, 294] width 119 height 16
select select "28"
click at [86, 286] on select "都道府県 北海道 青森県 岩手県 宮城県 秋田県 山形県 福島県 茨城県 栃木県 群馬県 埼玉県 千葉県 東京都 神奈川県 新潟県 富山県 石川県 福井県" at bounding box center [145, 294] width 119 height 16
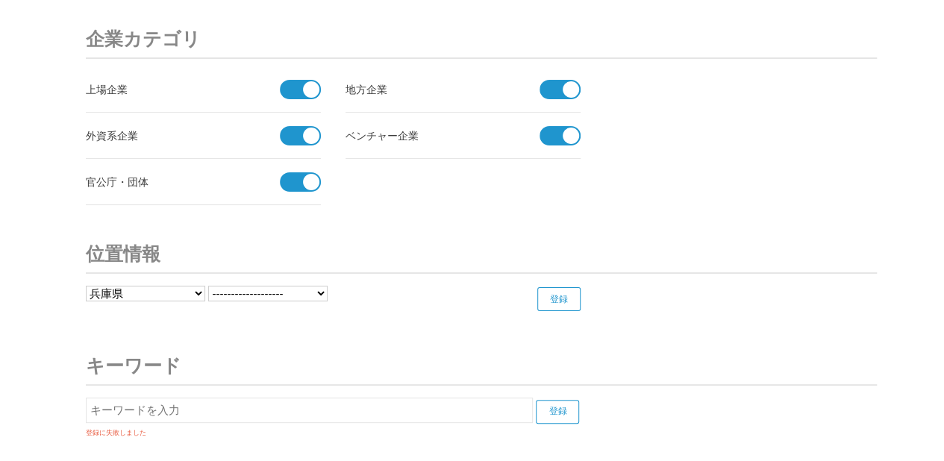
click at [242, 286] on select "------------------- 神戸市 姫路市 尼崎市 明石市 西宮市 洲本市 芦屋市 伊丹市 相生市 豊岡市 加古川市 赤穂市 西脇市 宝塚市 三木…" at bounding box center [267, 294] width 119 height 16
click at [405, 347] on h3 "キーワード" at bounding box center [481, 366] width 791 height 39
click at [319, 405] on input "text" at bounding box center [309, 410] width 447 height 25
click at [370, 354] on h3 "キーワード" at bounding box center [481, 366] width 791 height 39
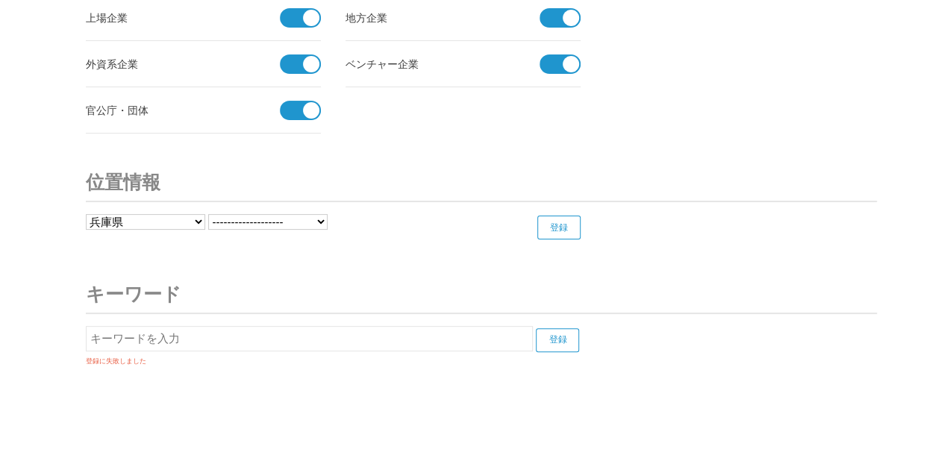
scroll to position [5769, 0]
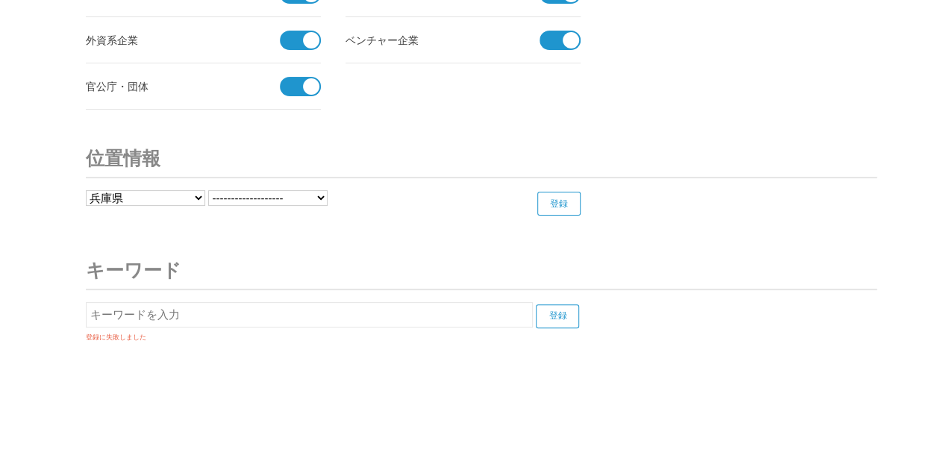
click at [134, 190] on select "都道府県 北海道 青森県 岩手県 宮城県 秋田県 山形県 福島県 茨城県 栃木県 群馬県 埼玉県 千葉県 東京都 神奈川県 新潟県 富山県 石川県 福井県" at bounding box center [145, 198] width 119 height 16
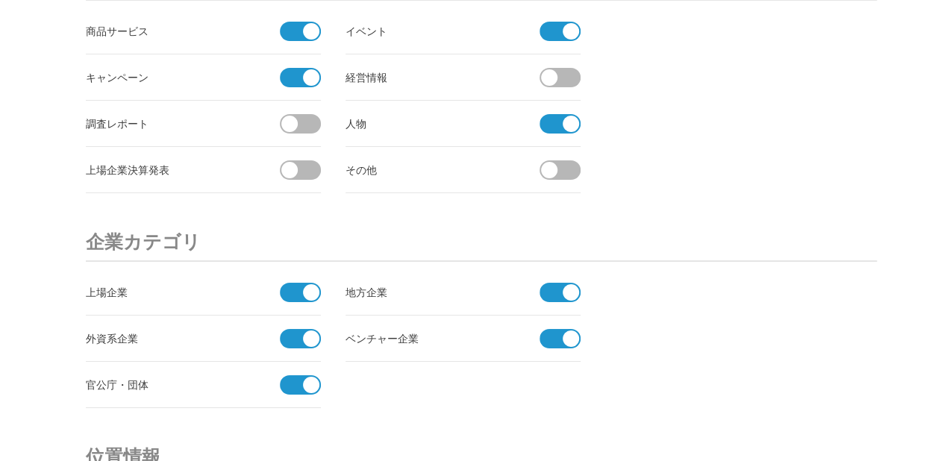
scroll to position [5172, 0]
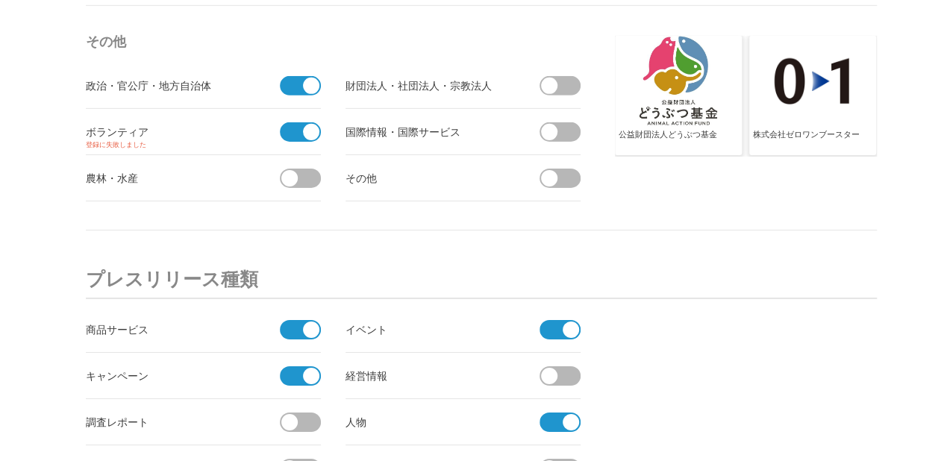
click at [293, 110] on li "ボランティア 登録に失敗しました" at bounding box center [203, 132] width 235 height 46
click at [292, 125] on span at bounding box center [295, 131] width 31 height 19
click at [0, 0] on input "checkbox" at bounding box center [0, 0] width 0 height 0
click at [311, 122] on span at bounding box center [305, 131] width 31 height 19
click at [0, 0] on input "受信しない" at bounding box center [0, 0] width 0 height 0
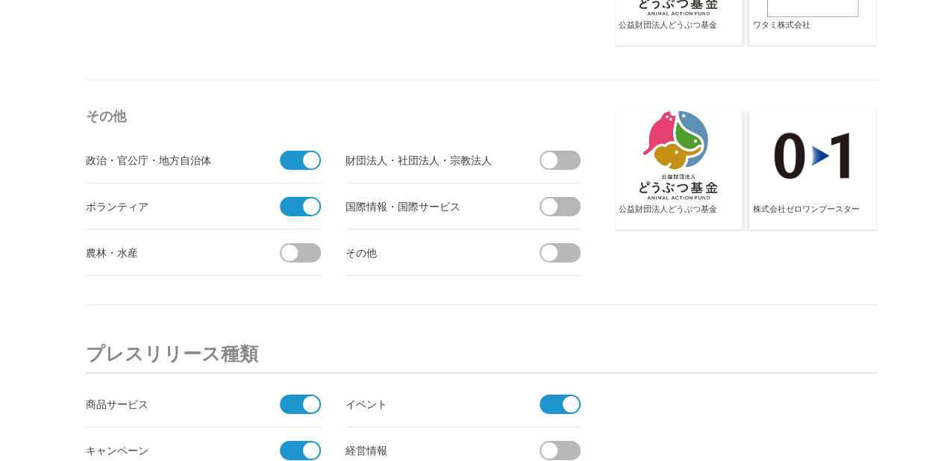
scroll to position [4873, 0]
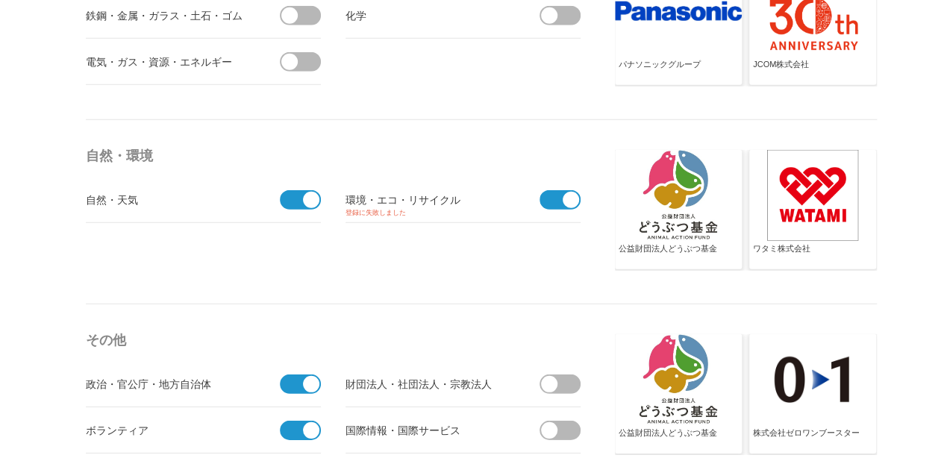
click at [549, 190] on span at bounding box center [555, 199] width 31 height 19
click at [0, 0] on input "checkbox" at bounding box center [0, 0] width 0 height 0
click at [567, 190] on span at bounding box center [564, 199] width 31 height 19
click at [0, 0] on input "受信しない" at bounding box center [0, 0] width 0 height 0
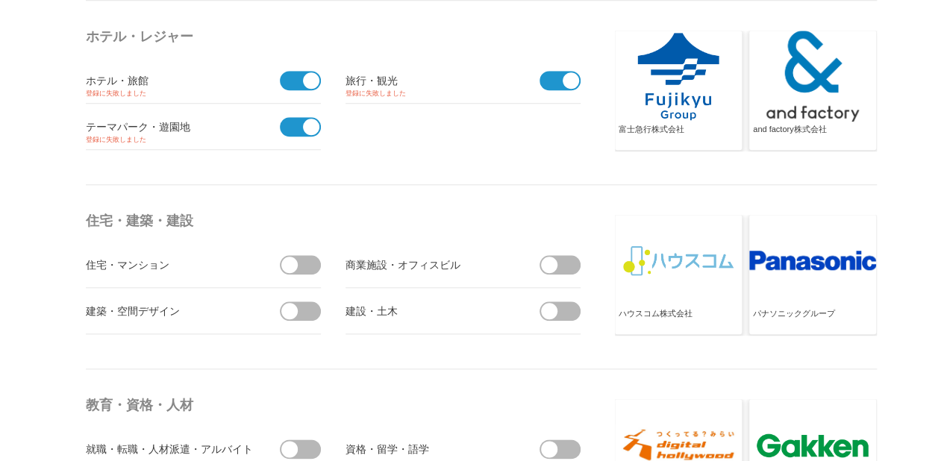
scroll to position [3455, 0]
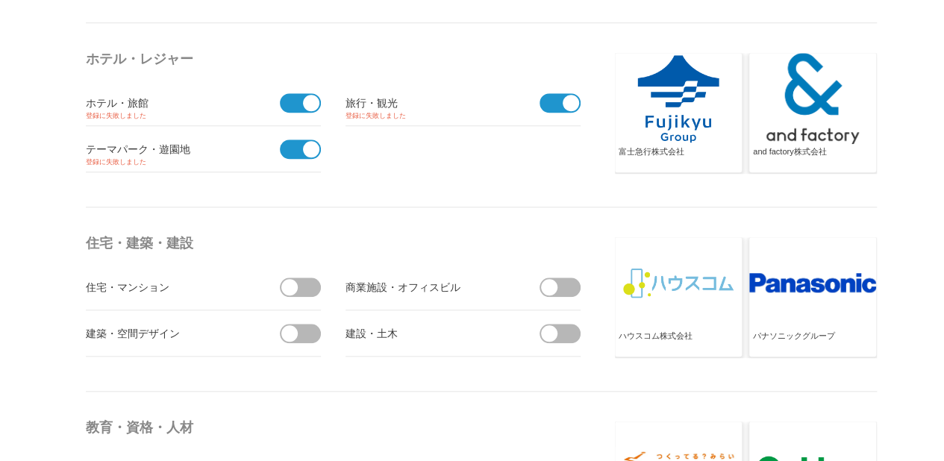
click at [290, 141] on span at bounding box center [295, 149] width 31 height 19
click at [0, 0] on input "checkbox" at bounding box center [0, 0] width 0 height 0
click at [308, 140] on span at bounding box center [305, 149] width 31 height 19
click at [0, 0] on input "受信しない" at bounding box center [0, 0] width 0 height 0
click at [282, 93] on span at bounding box center [295, 102] width 31 height 19
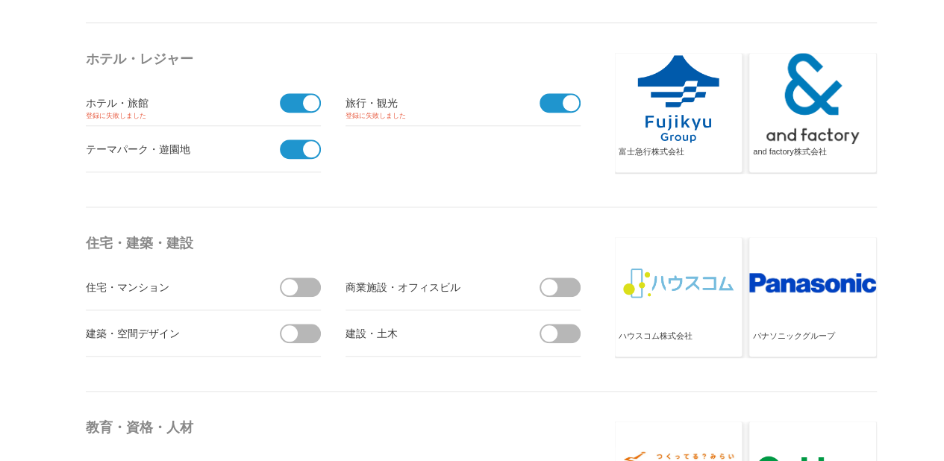
click at [0, 0] on input "checkbox" at bounding box center [0, 0] width 0 height 0
click at [306, 95] on span at bounding box center [305, 102] width 31 height 19
click at [0, 0] on input "受信しない" at bounding box center [0, 0] width 0 height 0
click at [553, 98] on span at bounding box center [555, 102] width 31 height 19
click at [0, 0] on input "checkbox" at bounding box center [0, 0] width 0 height 0
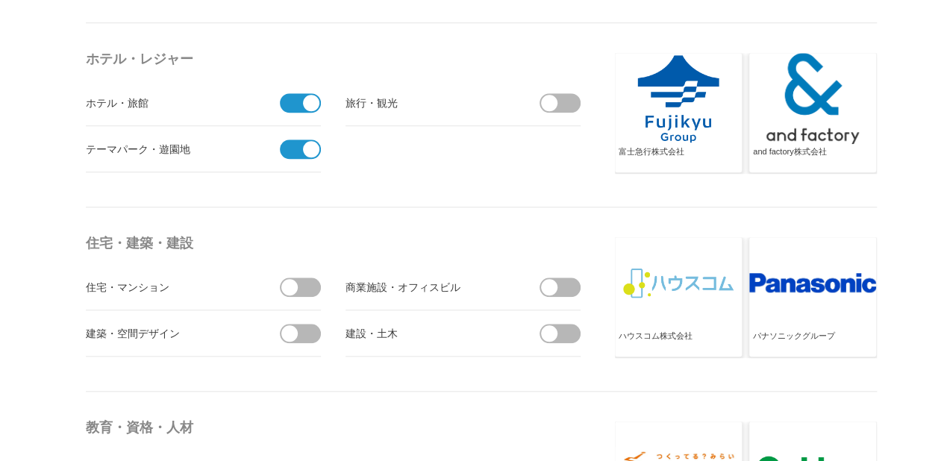
click at [573, 96] on span at bounding box center [564, 102] width 31 height 19
click at [0, 0] on input "受信しない" at bounding box center [0, 0] width 0 height 0
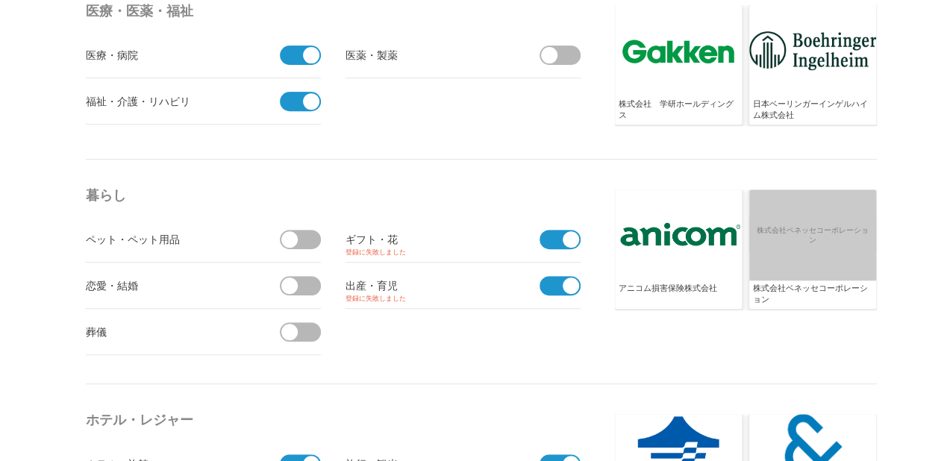
scroll to position [3007, 0]
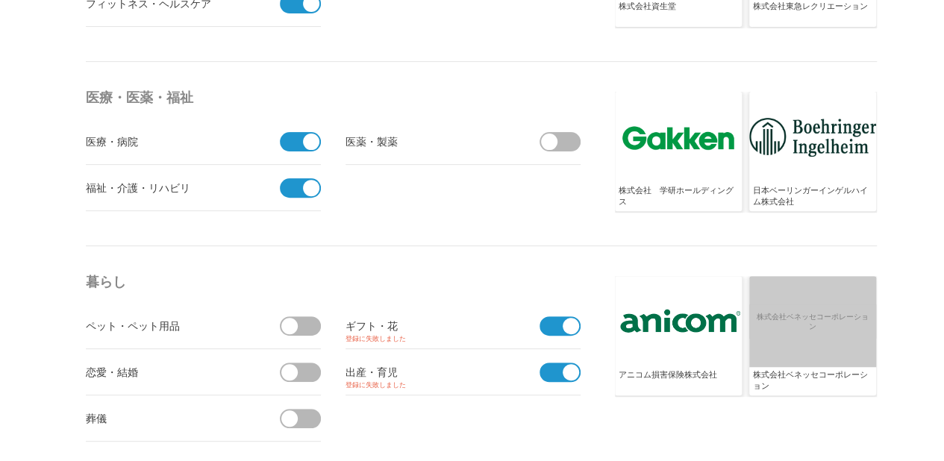
click at [550, 322] on span at bounding box center [555, 326] width 31 height 19
click at [0, 0] on input "checkbox" at bounding box center [0, 0] width 0 height 0
click at [573, 321] on span at bounding box center [564, 326] width 31 height 19
click at [0, 0] on input "受信しない" at bounding box center [0, 0] width 0 height 0
click at [550, 364] on span at bounding box center [555, 372] width 31 height 19
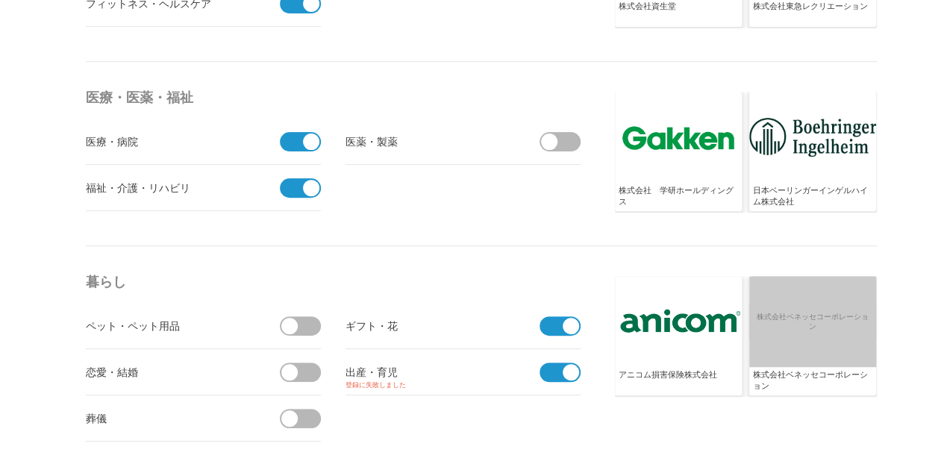
click at [0, 0] on input "checkbox" at bounding box center [0, 0] width 0 height 0
click at [566, 363] on span at bounding box center [564, 372] width 31 height 19
click at [0, 0] on input "受信しない" at bounding box center [0, 0] width 0 height 0
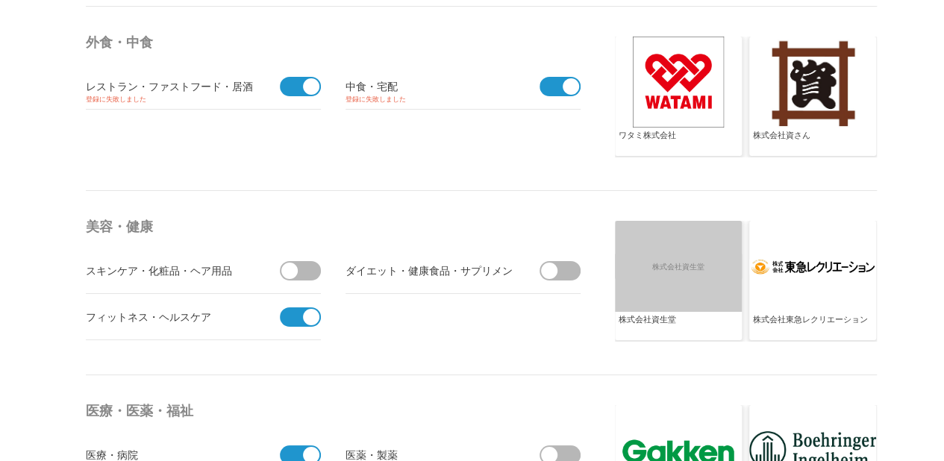
scroll to position [2613, 0]
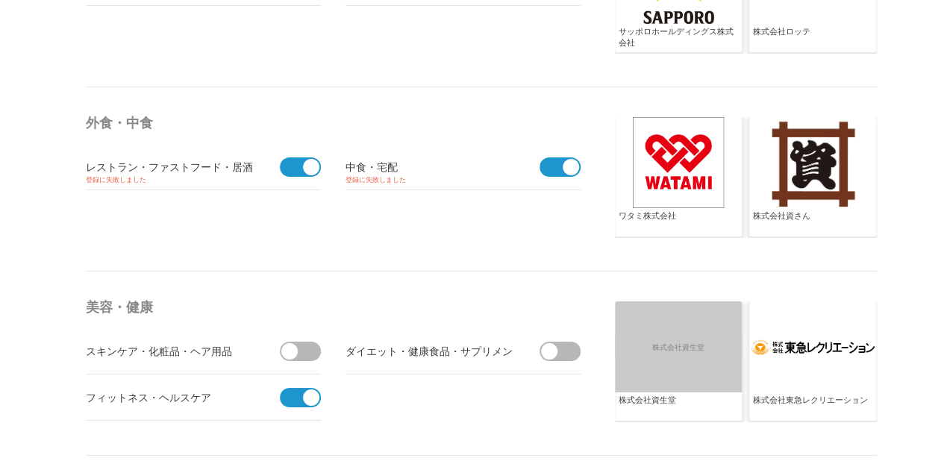
click at [294, 165] on span at bounding box center [295, 167] width 31 height 19
click at [0, 0] on input "checkbox" at bounding box center [0, 0] width 0 height 0
click at [308, 162] on span at bounding box center [305, 167] width 31 height 19
click at [0, 0] on input "受信しない" at bounding box center [0, 0] width 0 height 0
click at [548, 166] on span at bounding box center [555, 167] width 31 height 19
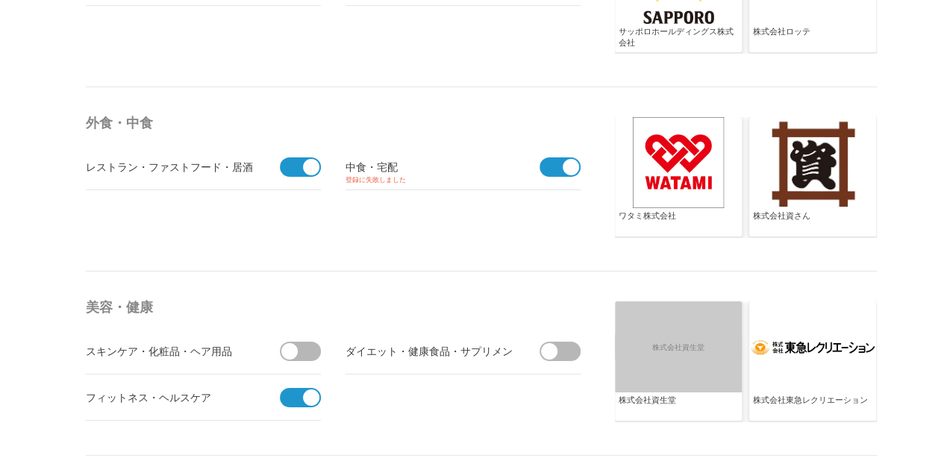
click at [0, 0] on input "受信しない" at bounding box center [0, 0] width 0 height 0
click at [572, 160] on span at bounding box center [564, 167] width 31 height 19
click at [0, 0] on input "受信する" at bounding box center [0, 0] width 0 height 0
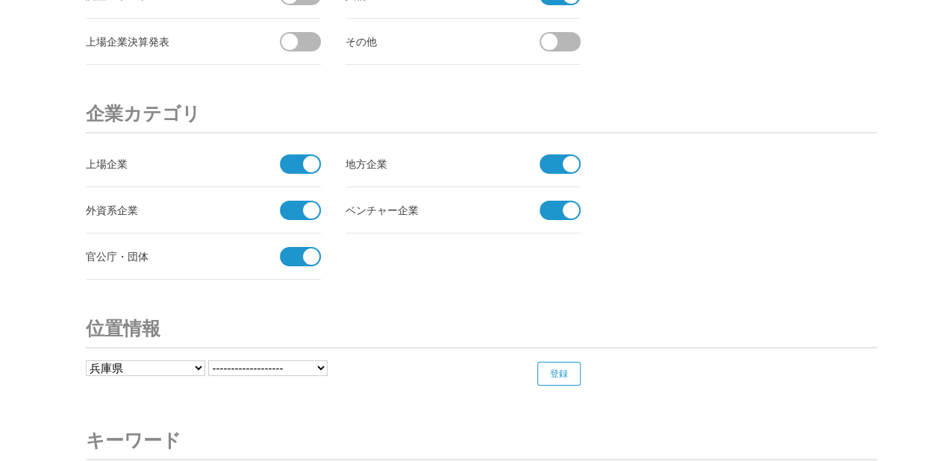
scroll to position [5769, 0]
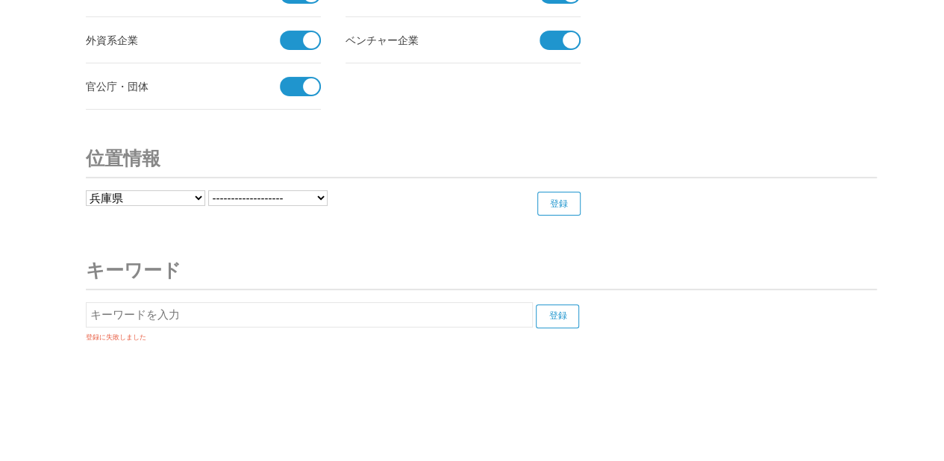
click at [173, 190] on select "都道府県 北海道 青森県 岩手県 宮城県 秋田県 山形県 福島県 茨城県 栃木県 群馬県 埼玉県 千葉県 東京都 神奈川県 新潟県 富山県 石川県 福井県" at bounding box center [145, 198] width 119 height 16
select select
click at [86, 190] on select "都道府県 北海道 青森県 岩手県 宮城県 秋田県 山形県 福島県 茨城県 栃木県 群馬県 埼玉県 千葉県 東京都 神奈川県 新潟県 富山県 石川県 福井県" at bounding box center [145, 198] width 119 height 16
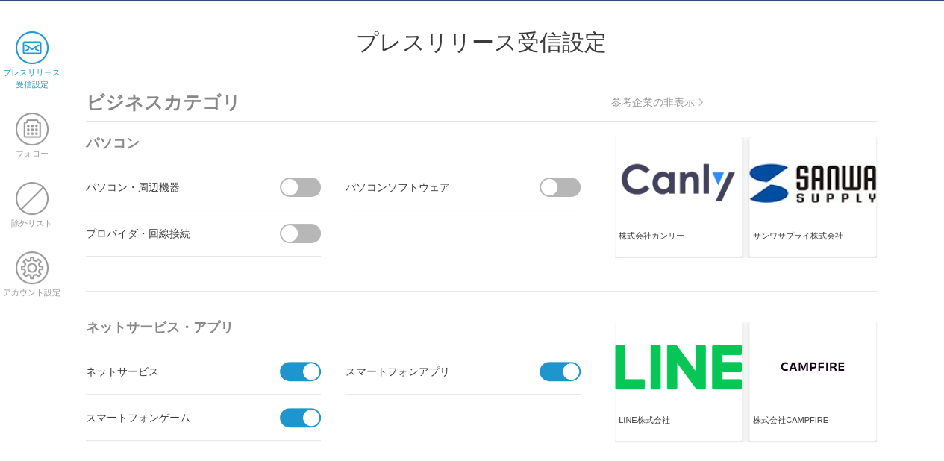
scroll to position [0, 0]
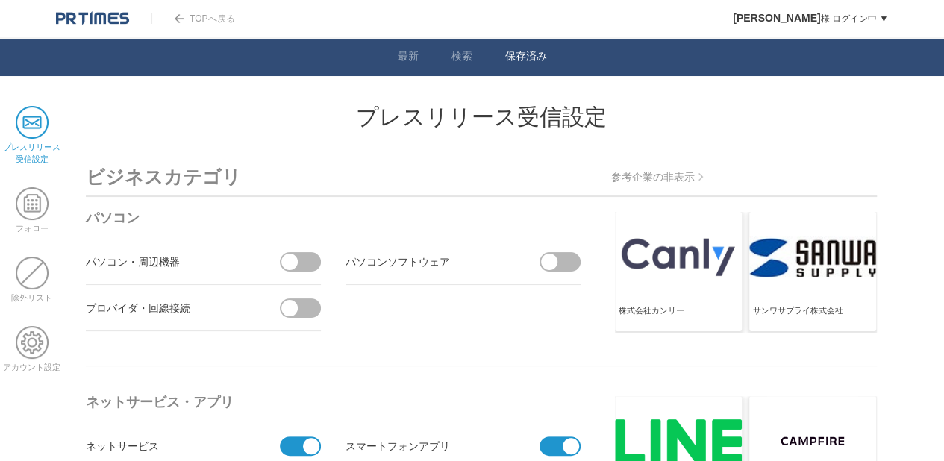
click at [526, 56] on link "保存済み" at bounding box center [526, 58] width 42 height 16
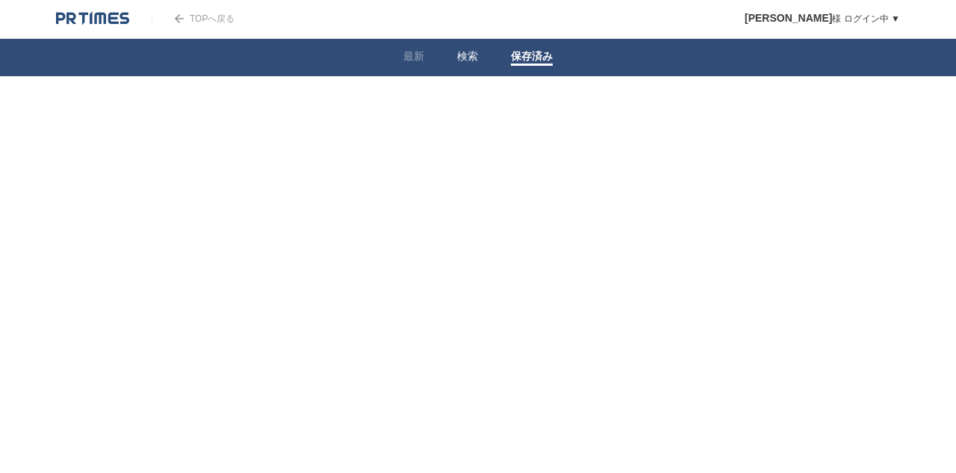
click at [469, 59] on link "検索" at bounding box center [467, 58] width 21 height 16
click at [278, 106] on form "検索ワードを入力" at bounding box center [478, 106] width 558 height 0
click at [409, 60] on link "最新" at bounding box center [413, 58] width 21 height 16
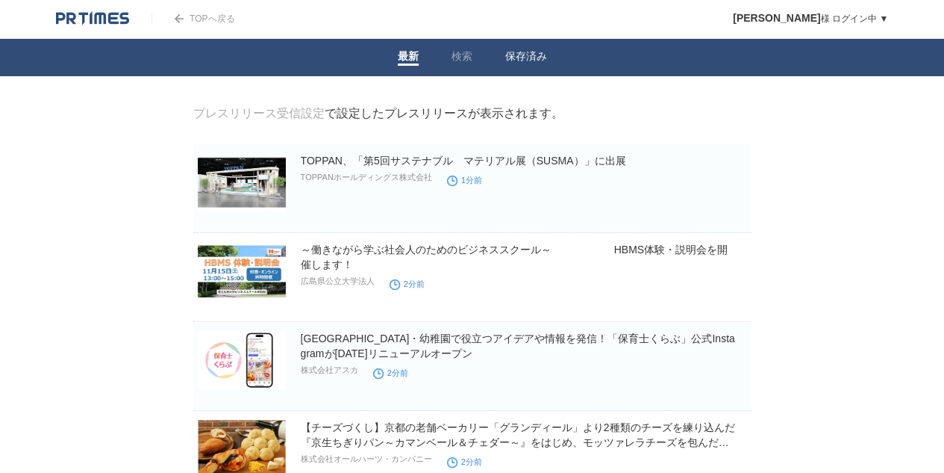
click at [538, 59] on link "保存済み" at bounding box center [526, 58] width 42 height 16
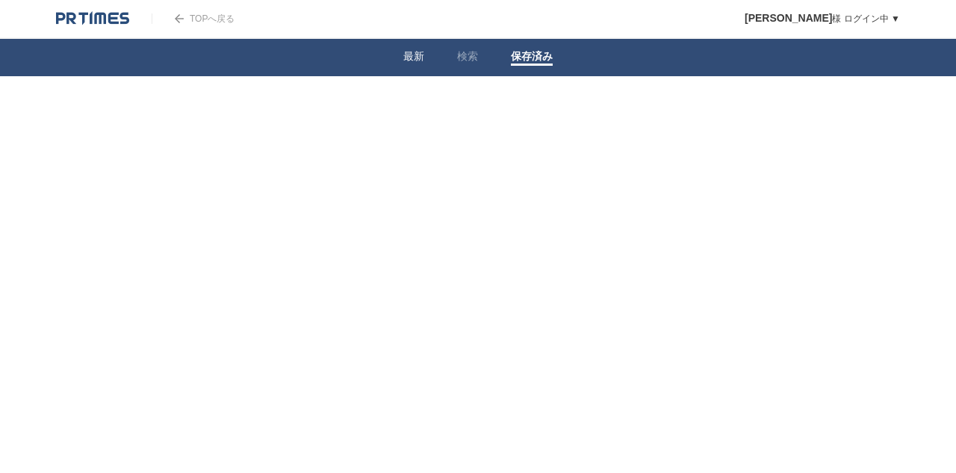
click at [411, 60] on link "最新" at bounding box center [413, 58] width 21 height 16
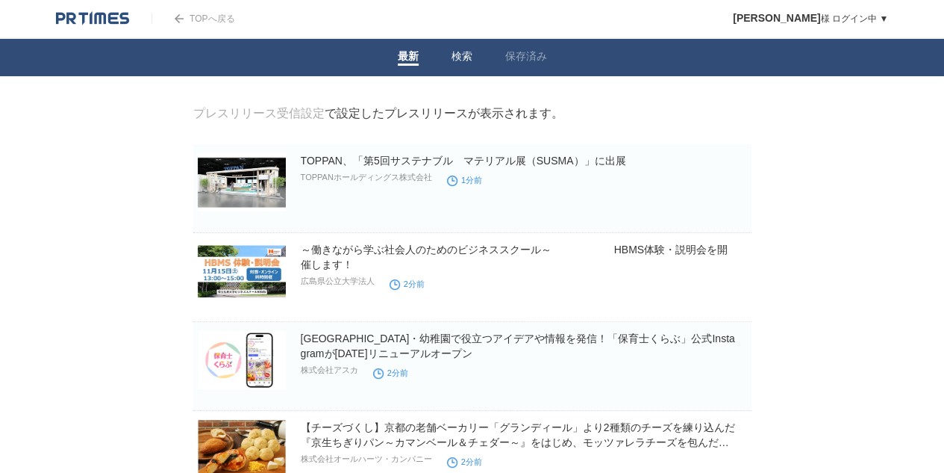
click at [467, 57] on link "検索" at bounding box center [462, 58] width 21 height 16
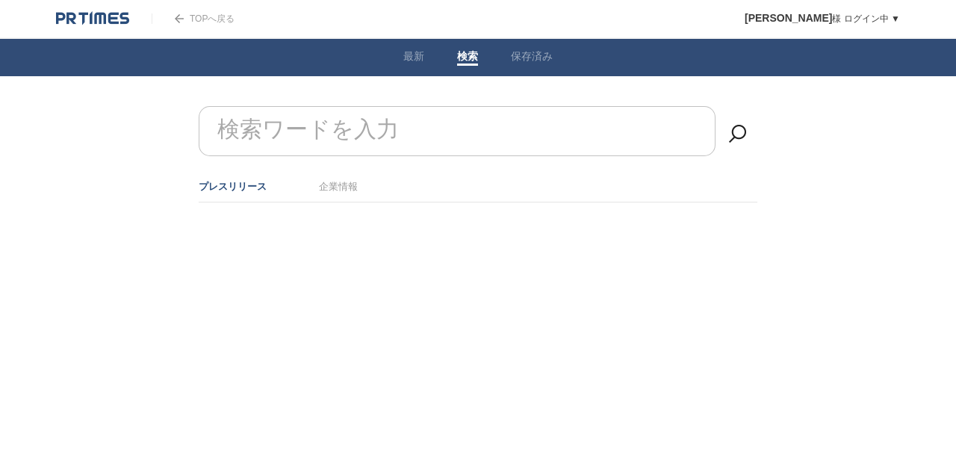
click at [370, 106] on form "検索ワードを入力" at bounding box center [478, 106] width 558 height 0
type input "y"
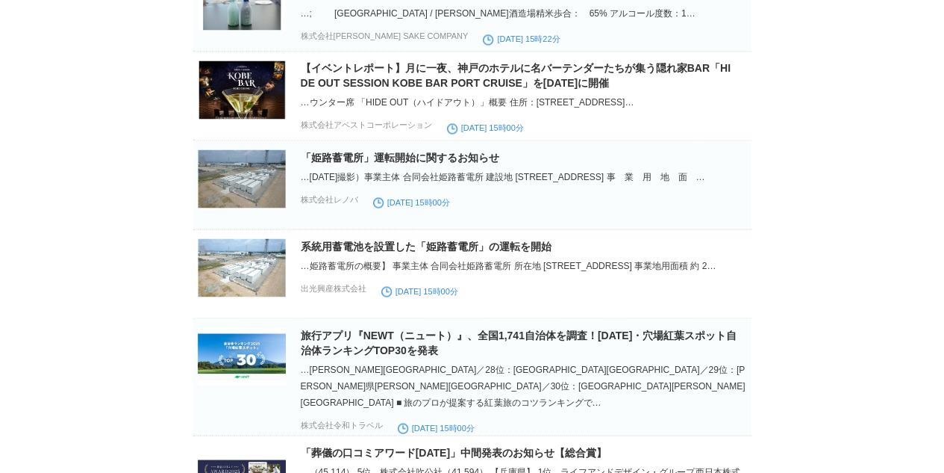
scroll to position [4321, 0]
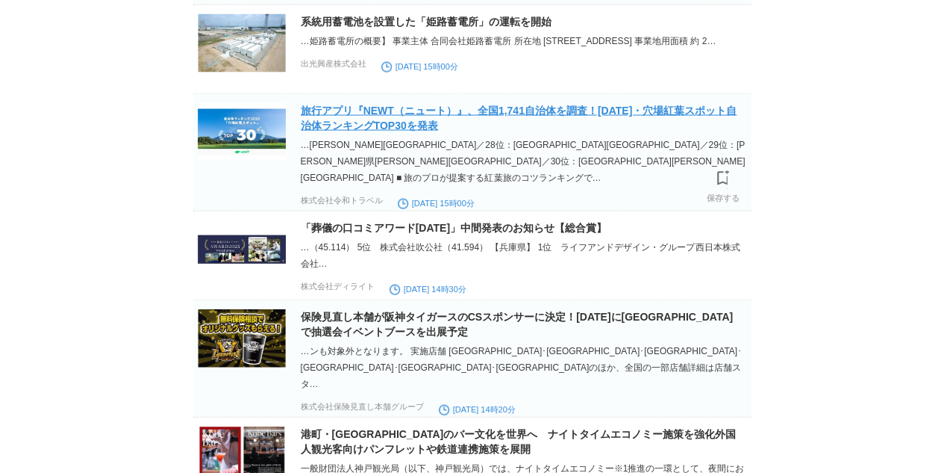
type input "兵庫県"
click at [493, 123] on link "旅行アプリ『NEWT（ニュート）』、全国1,741自治体を調査！2025年・穴場紅葉スポット自治体ランキングTOP30を発表" at bounding box center [519, 118] width 437 height 27
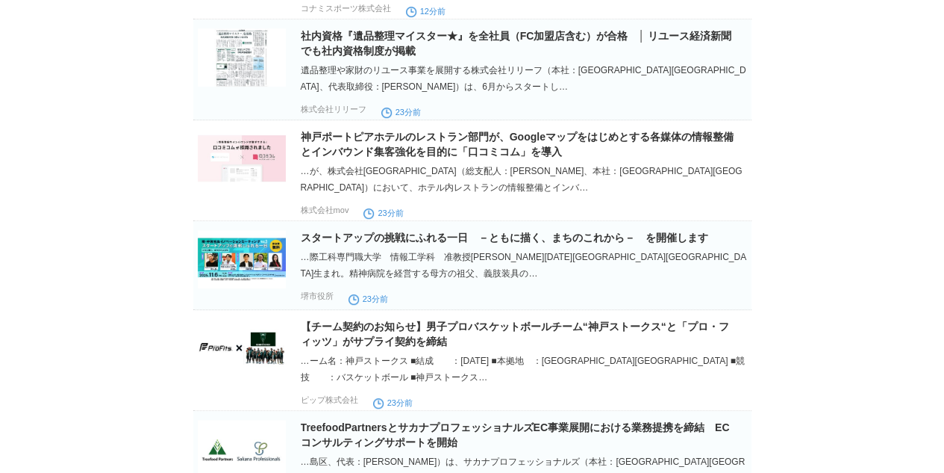
scroll to position [0, 0]
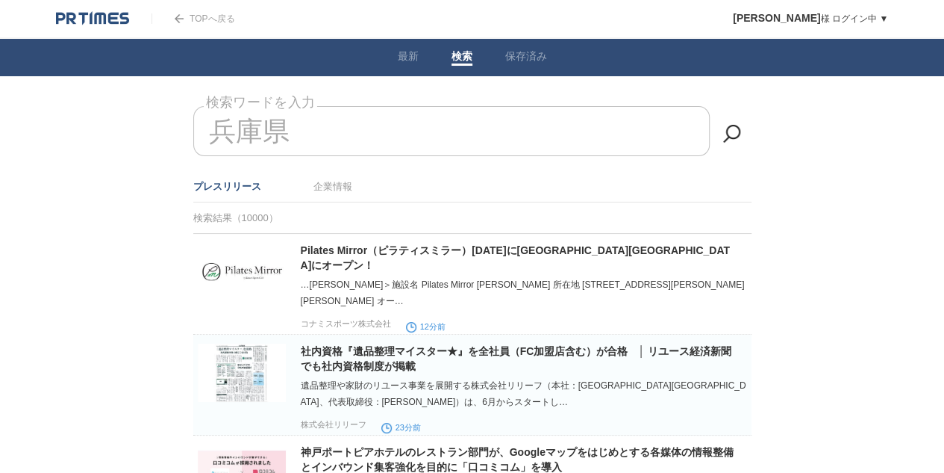
click at [90, 19] on img at bounding box center [92, 18] width 73 height 15
